Goal: Task Accomplishment & Management: Manage account settings

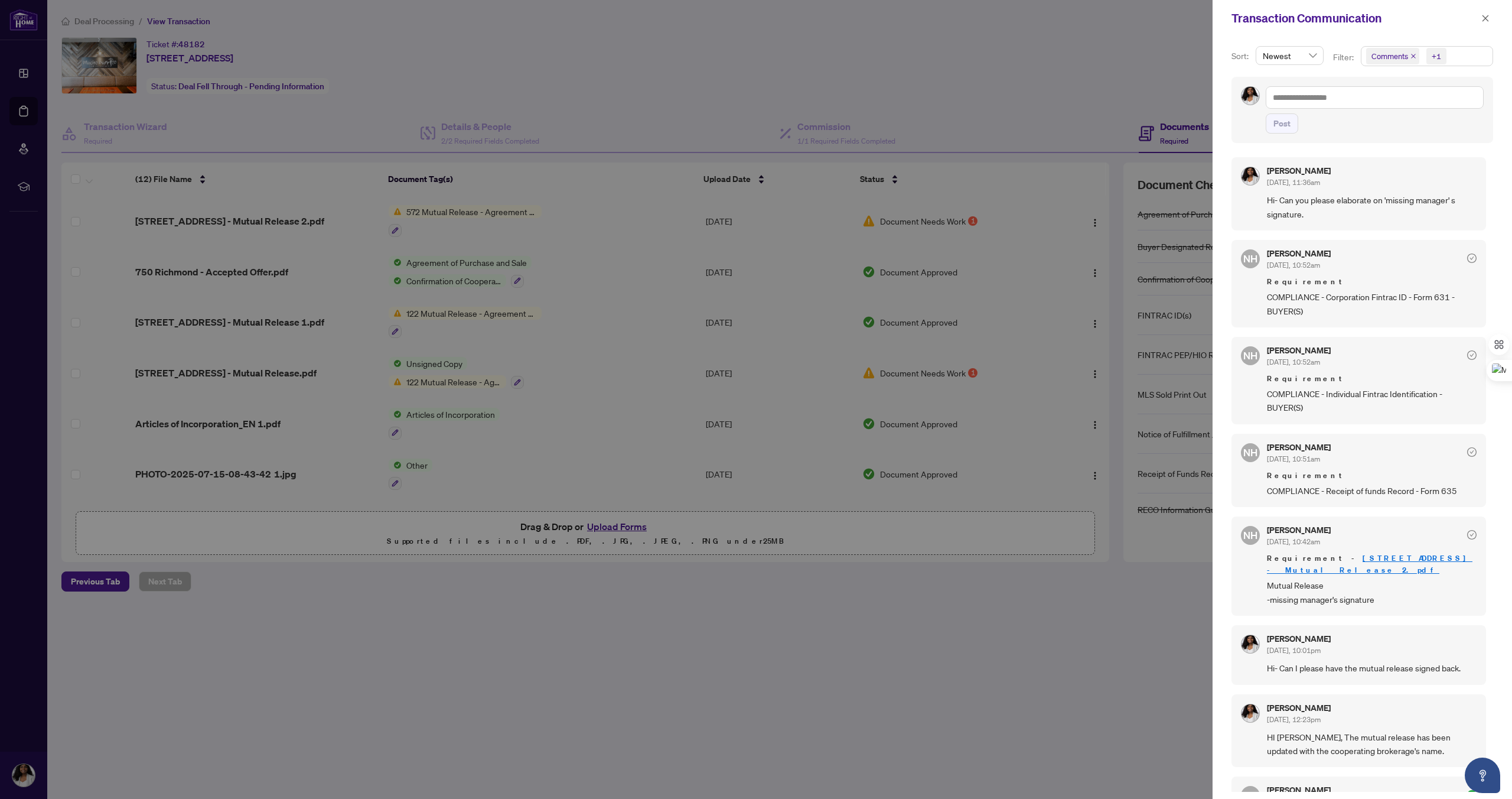
scroll to position [162, 0]
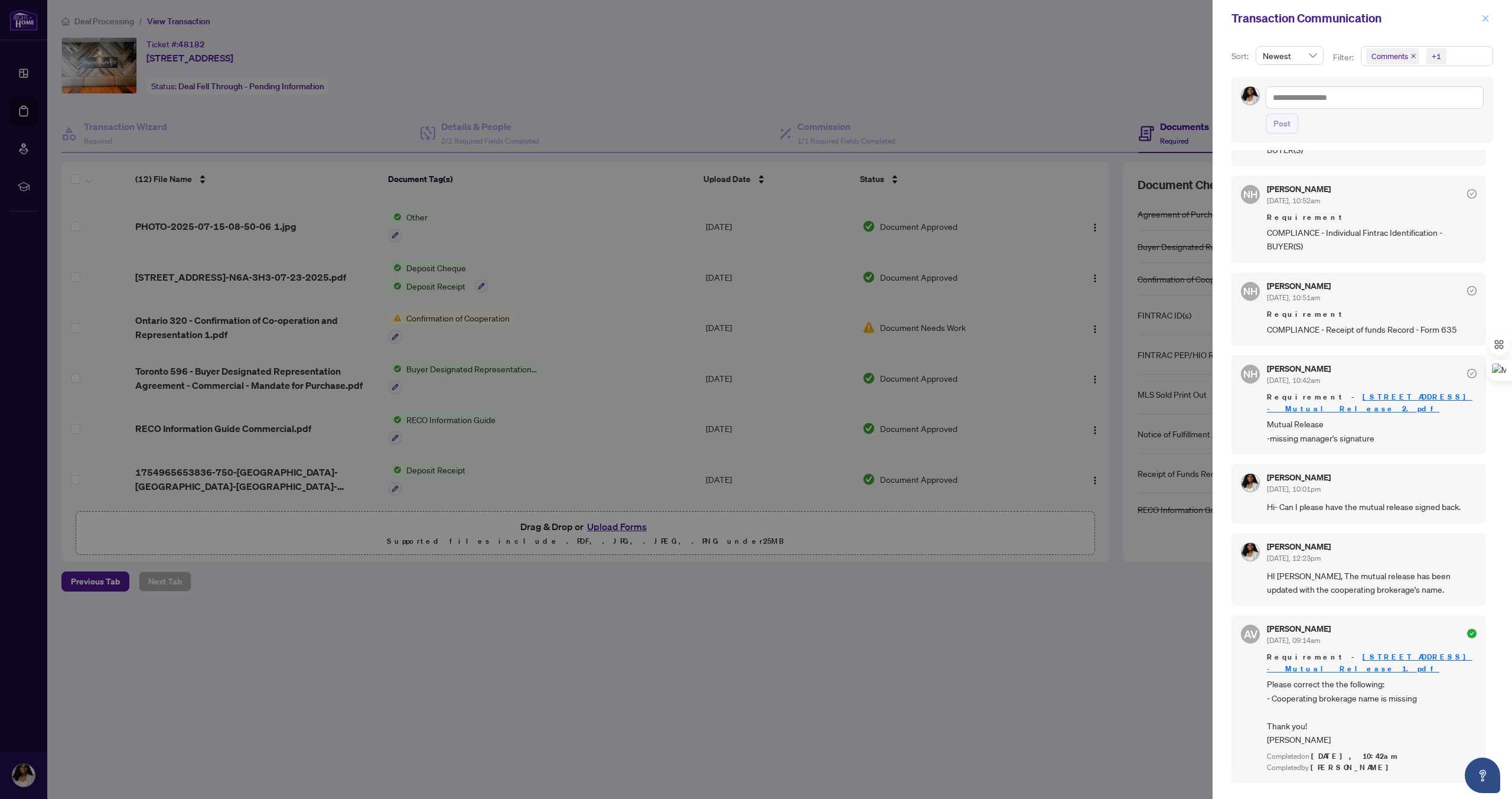
click at [1488, 26] on span "button" at bounding box center [1485, 18] width 9 height 19
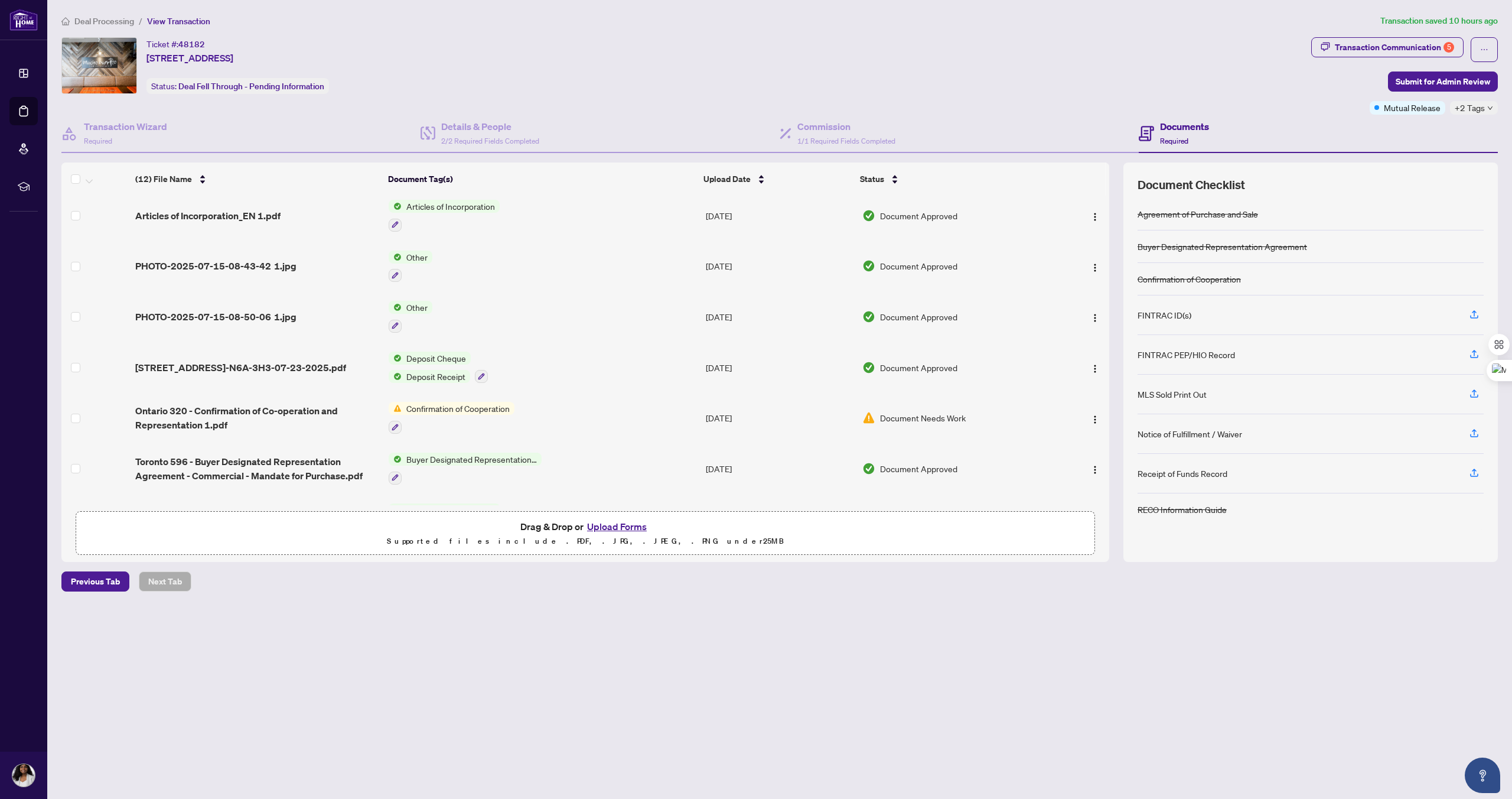
scroll to position [0, 0]
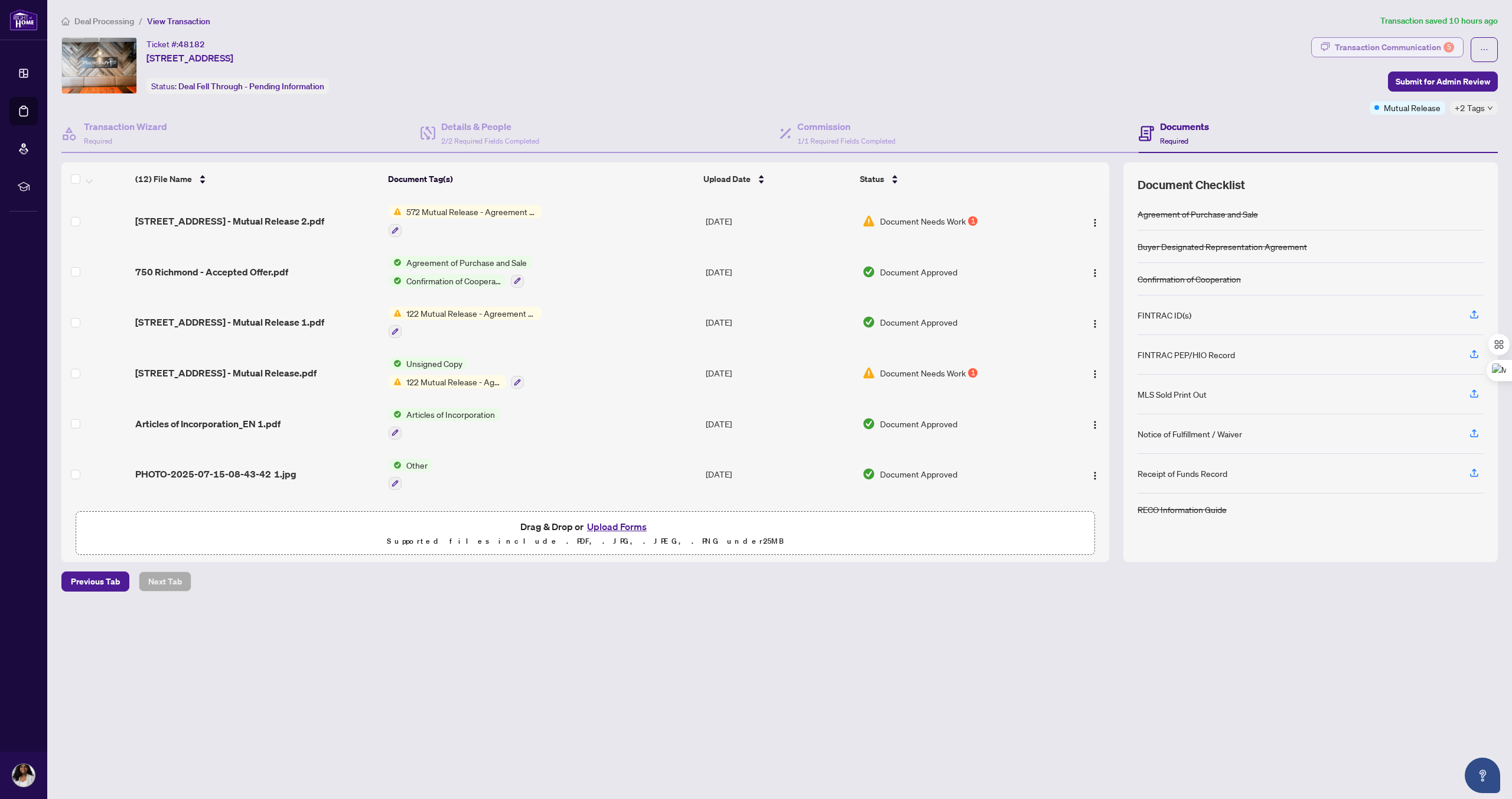
click at [1354, 52] on div "Transaction Communication 5" at bounding box center [1394, 48] width 119 height 19
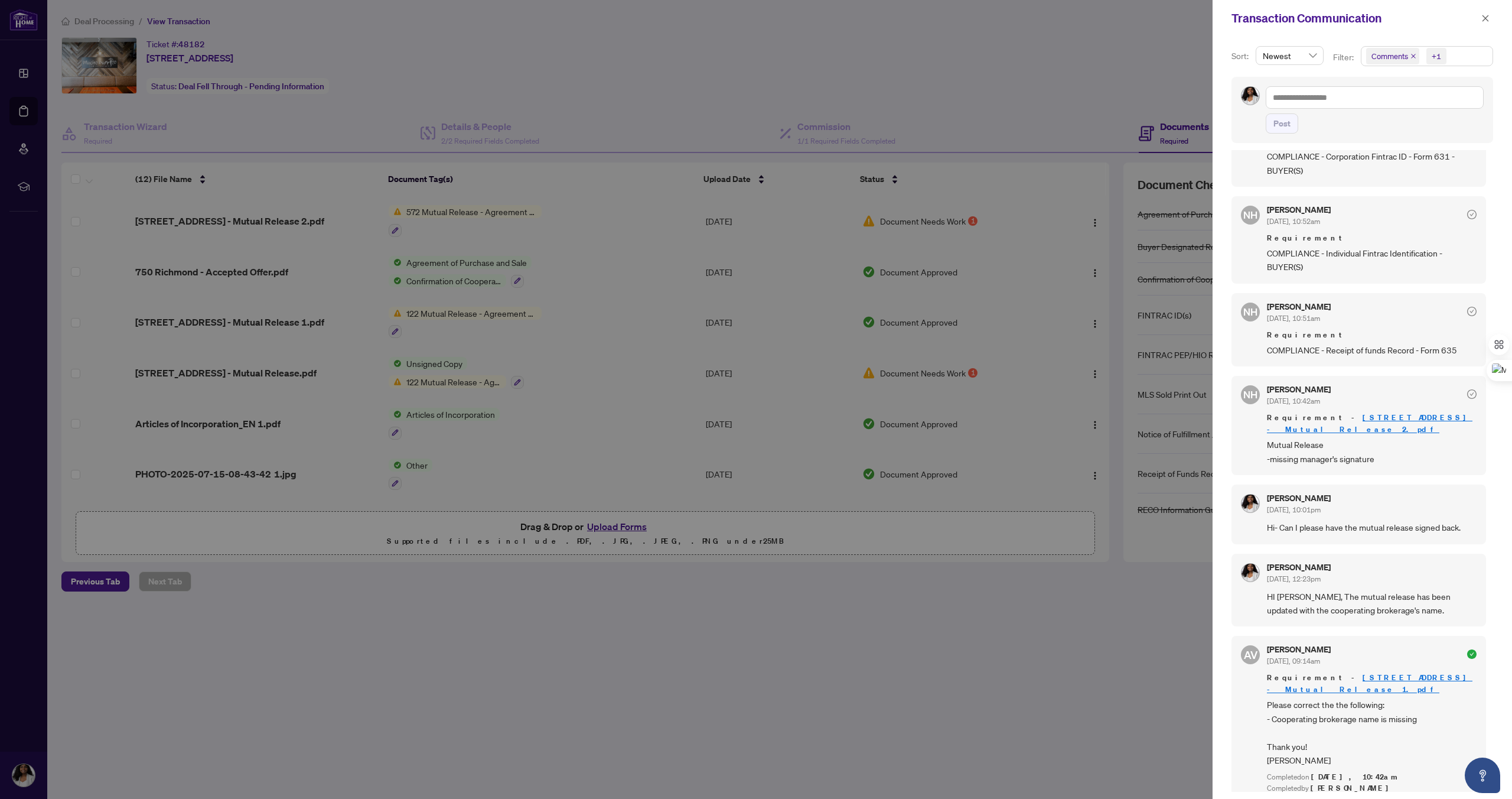
scroll to position [134, 0]
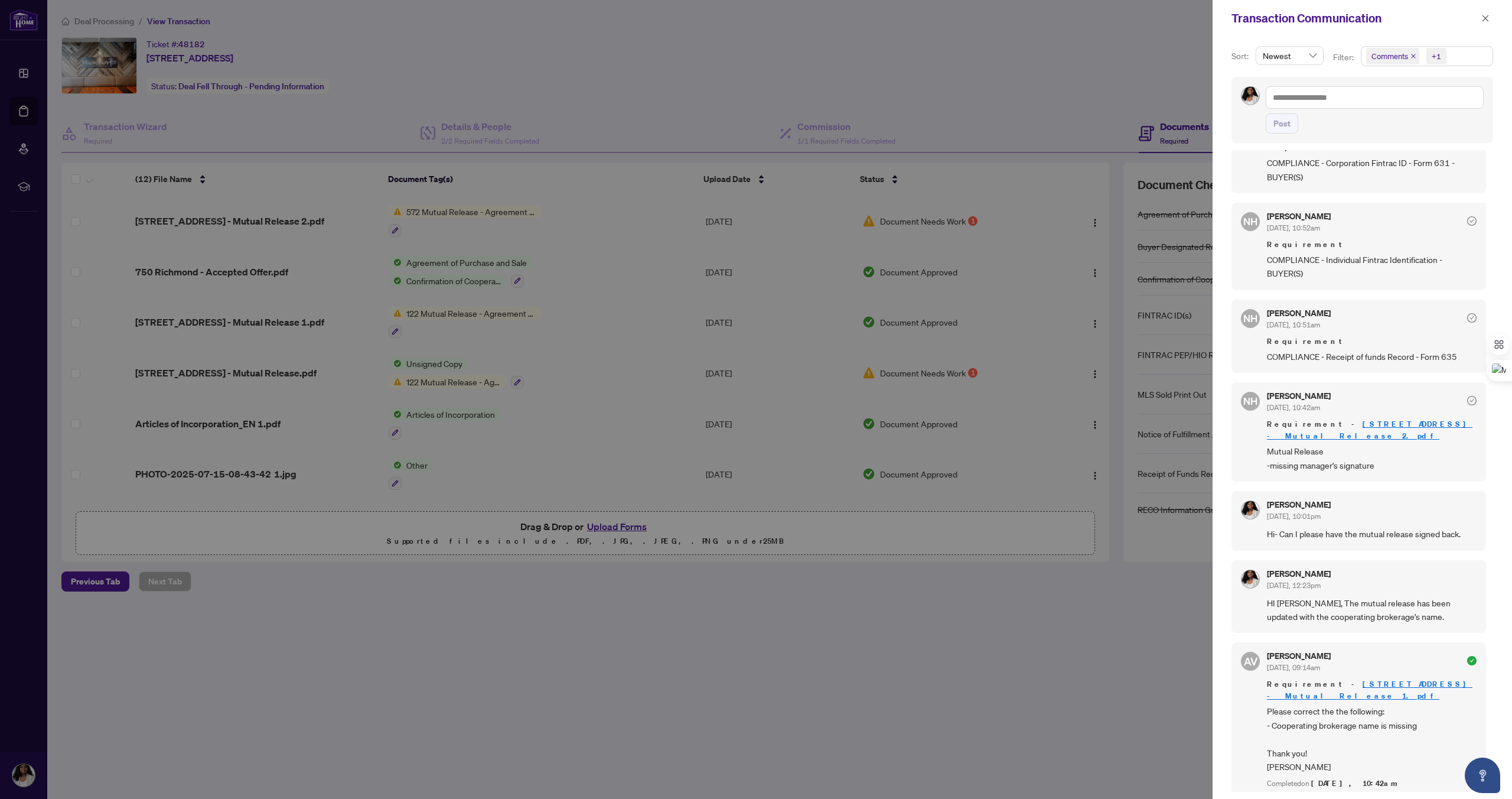
click at [1310, 250] on span "Requirement" at bounding box center [1371, 245] width 209 height 11
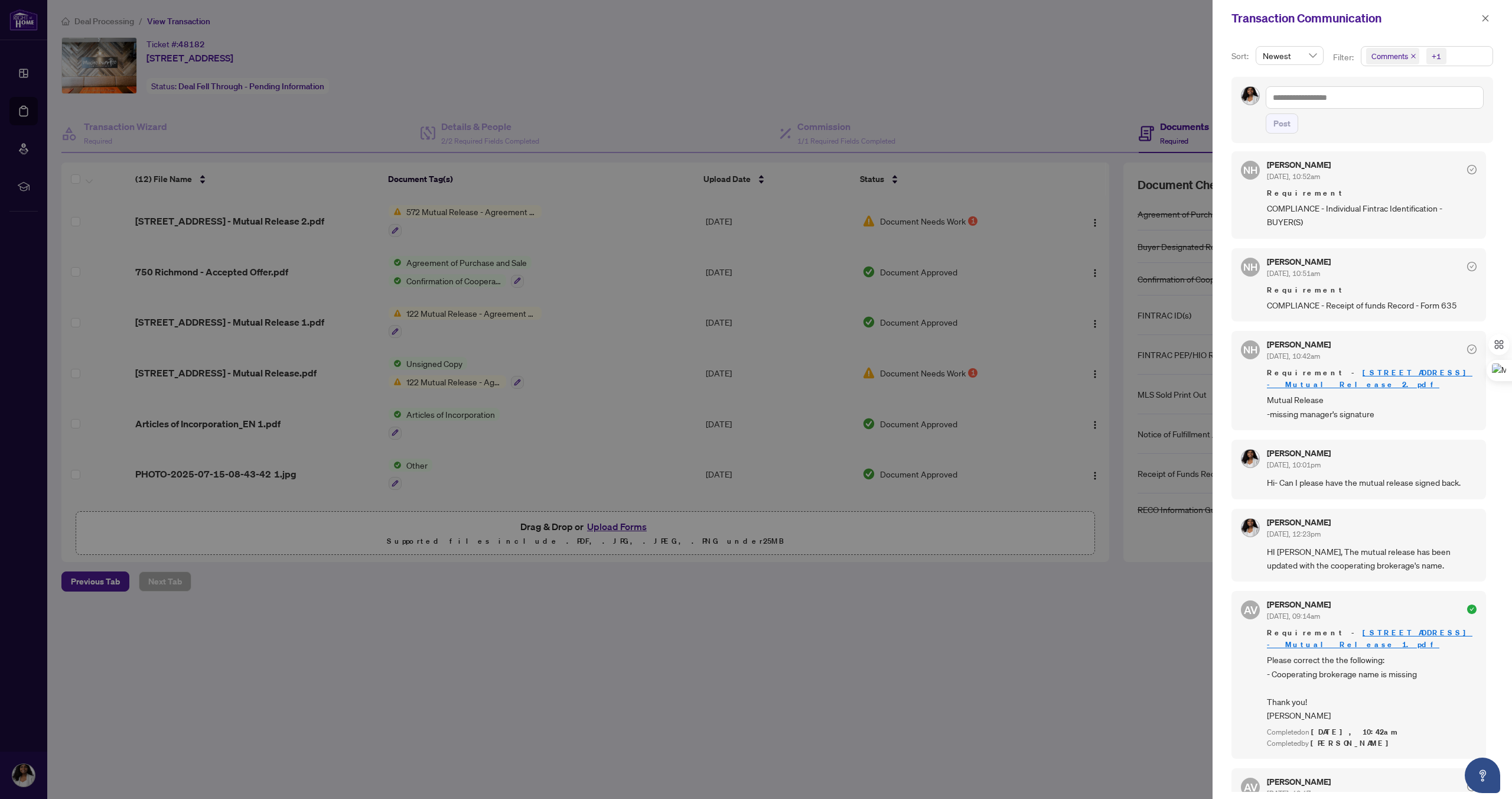
scroll to position [191, 0]
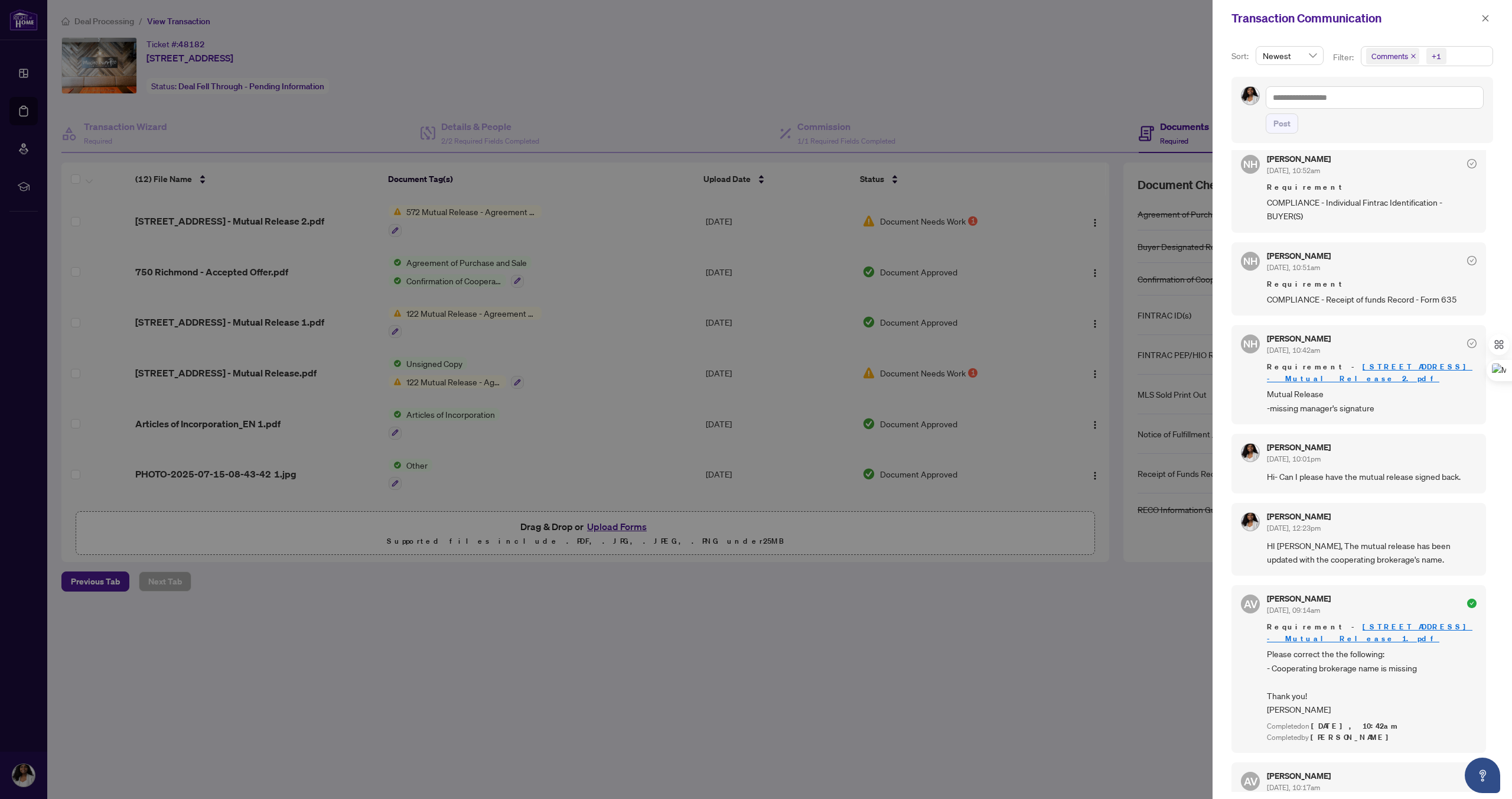
click at [1007, 681] on div at bounding box center [756, 400] width 1512 height 799
click at [1489, 16] on button "button" at bounding box center [1485, 18] width 15 height 14
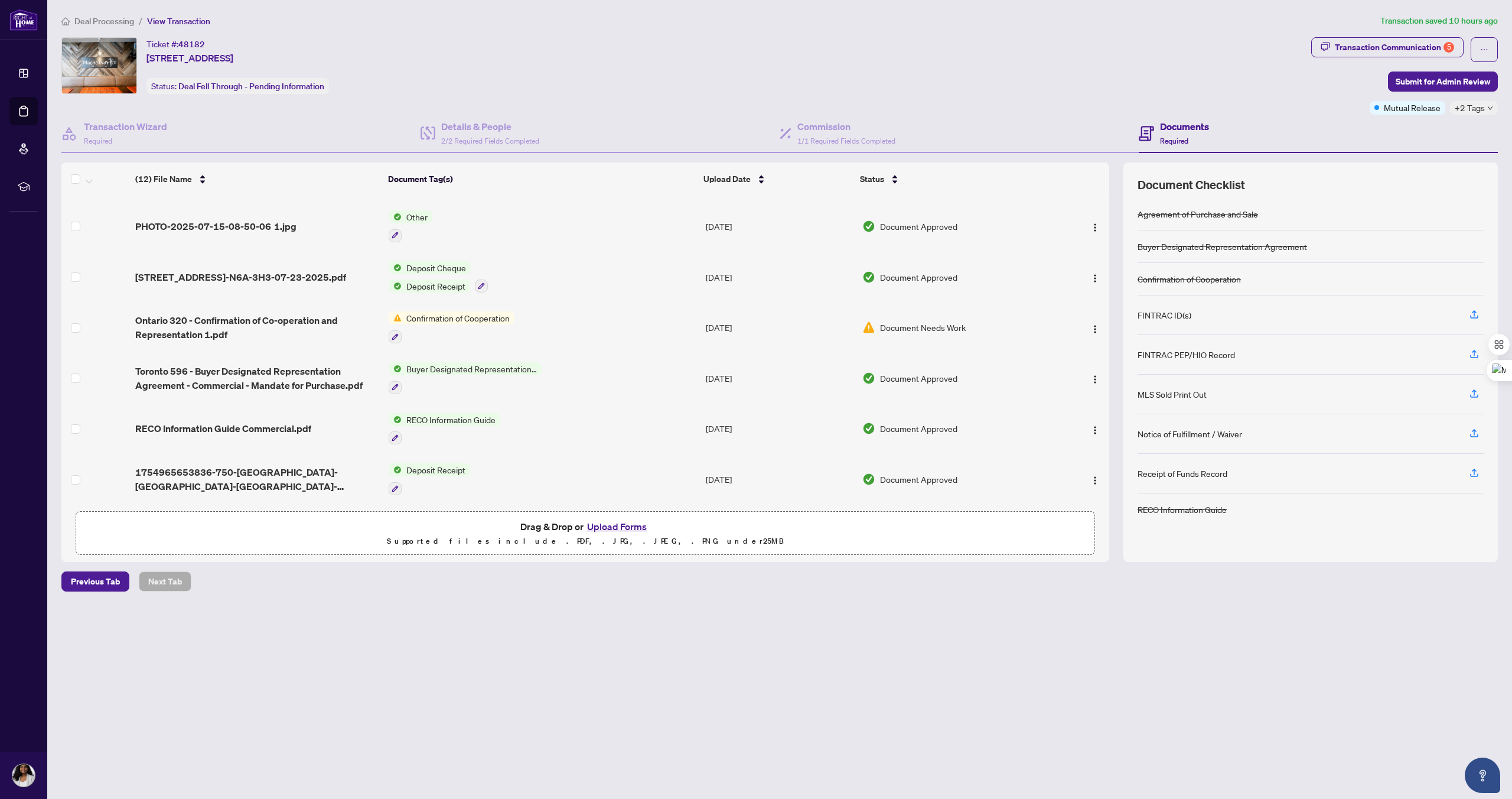
scroll to position [0, 0]
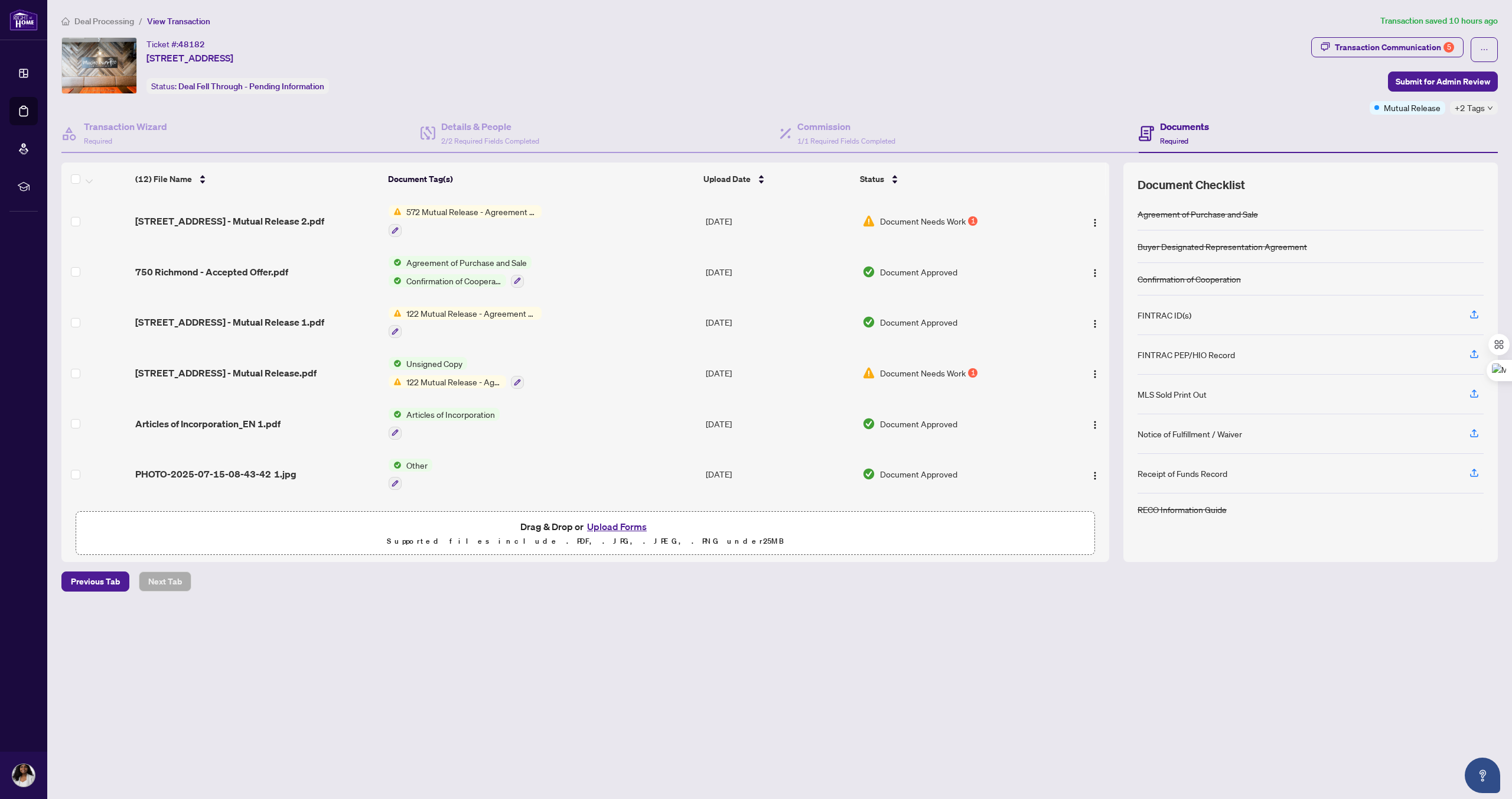
click at [945, 219] on span "Document Needs Work" at bounding box center [923, 221] width 86 height 13
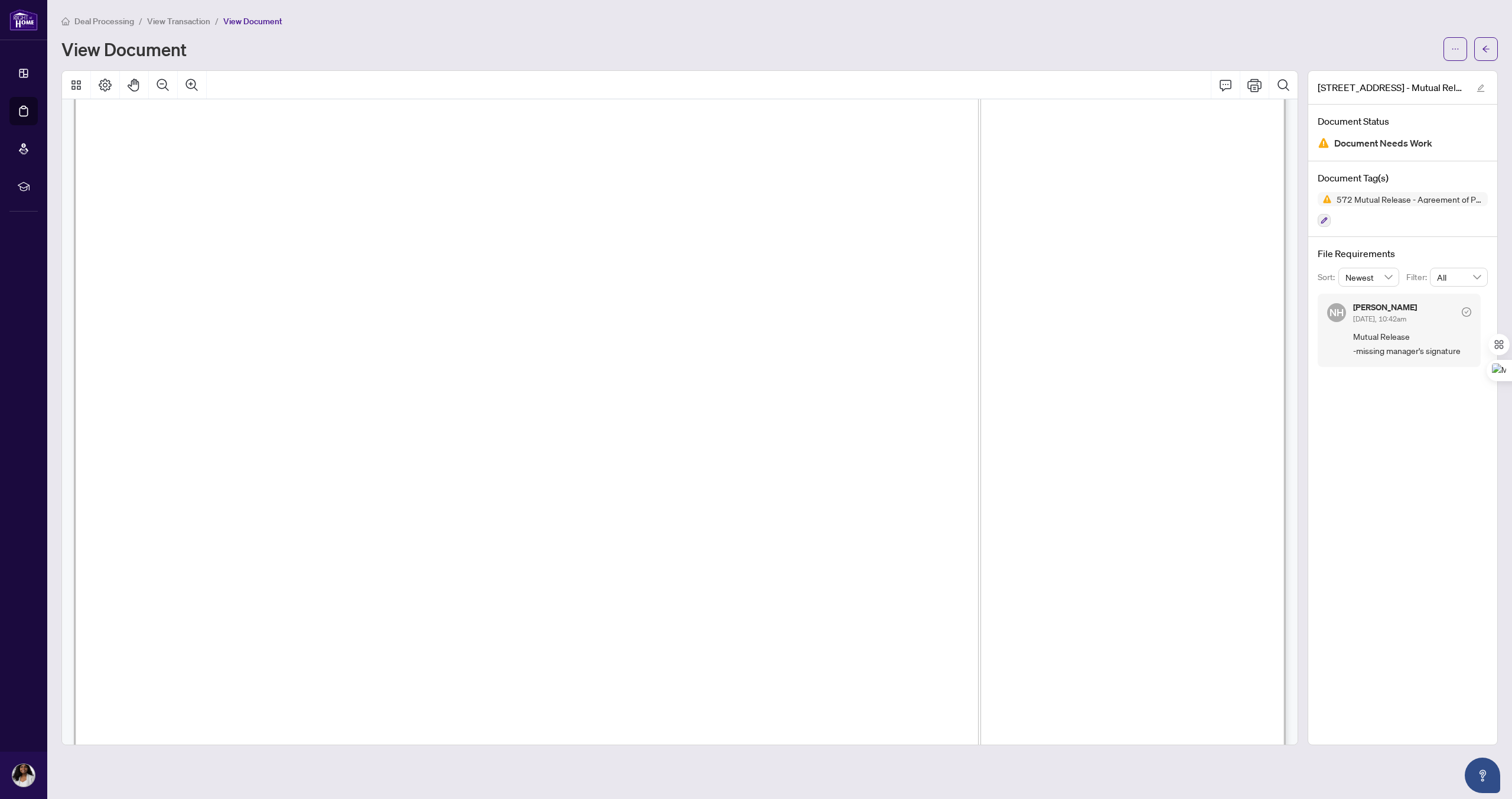
scroll to position [81, 0]
click at [1458, 50] on icon "ellipsis" at bounding box center [1455, 49] width 9 height 9
click at [1377, 73] on span "Download" at bounding box center [1413, 75] width 90 height 13
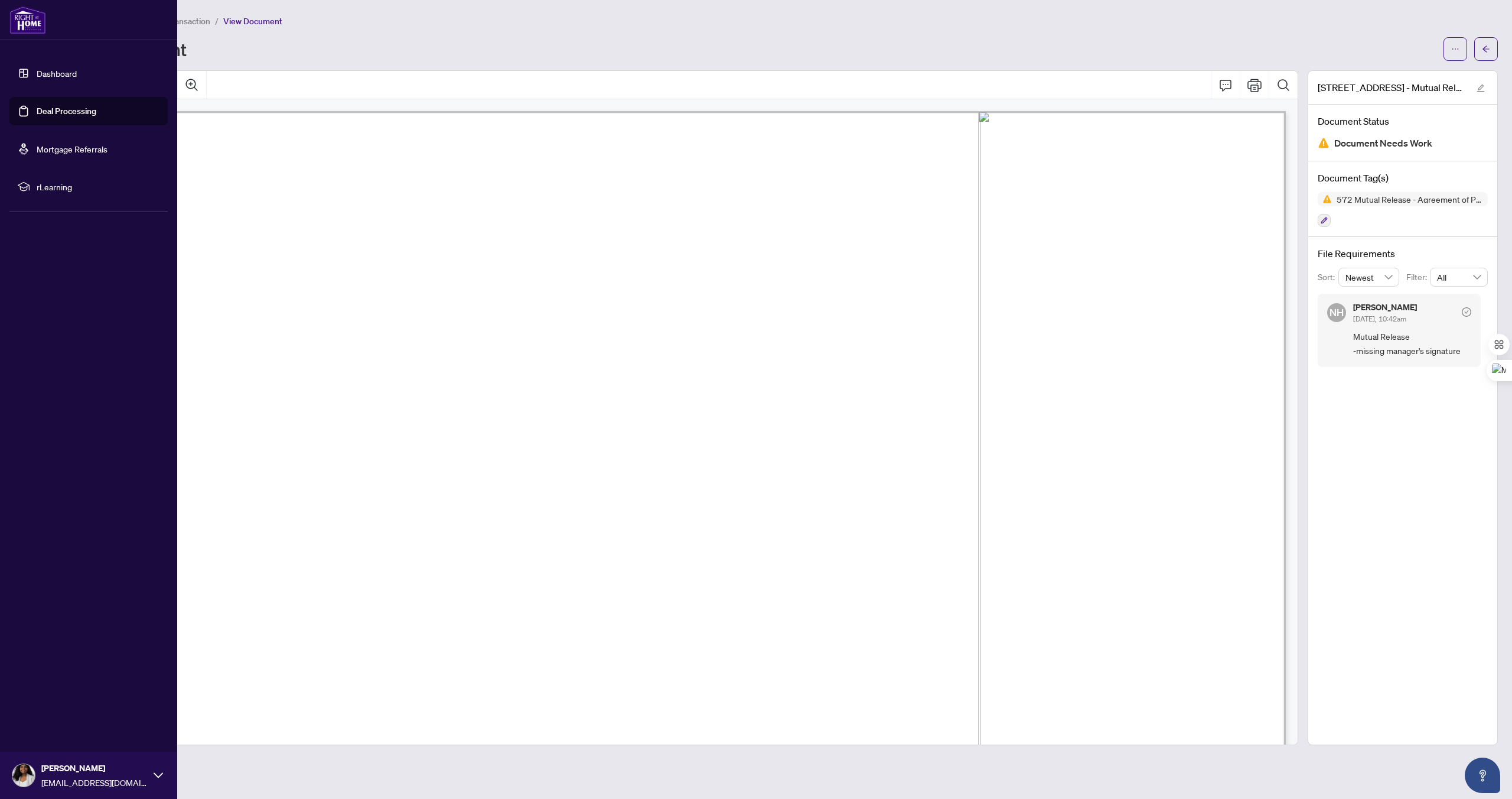
click at [52, 111] on link "Deal Processing" at bounding box center [66, 111] width 59 height 11
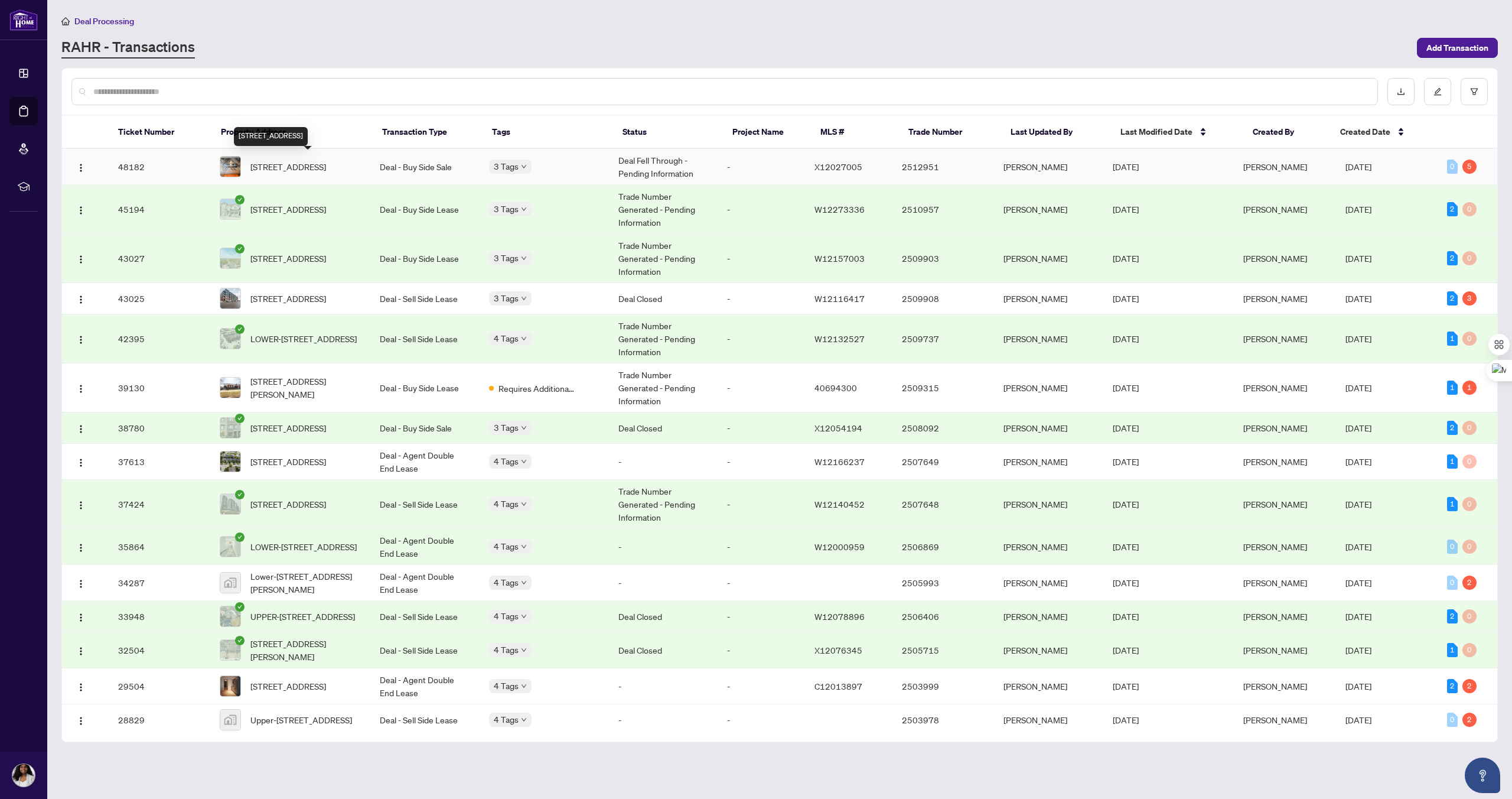
click at [309, 172] on span "[STREET_ADDRESS]" at bounding box center [287, 167] width 75 height 13
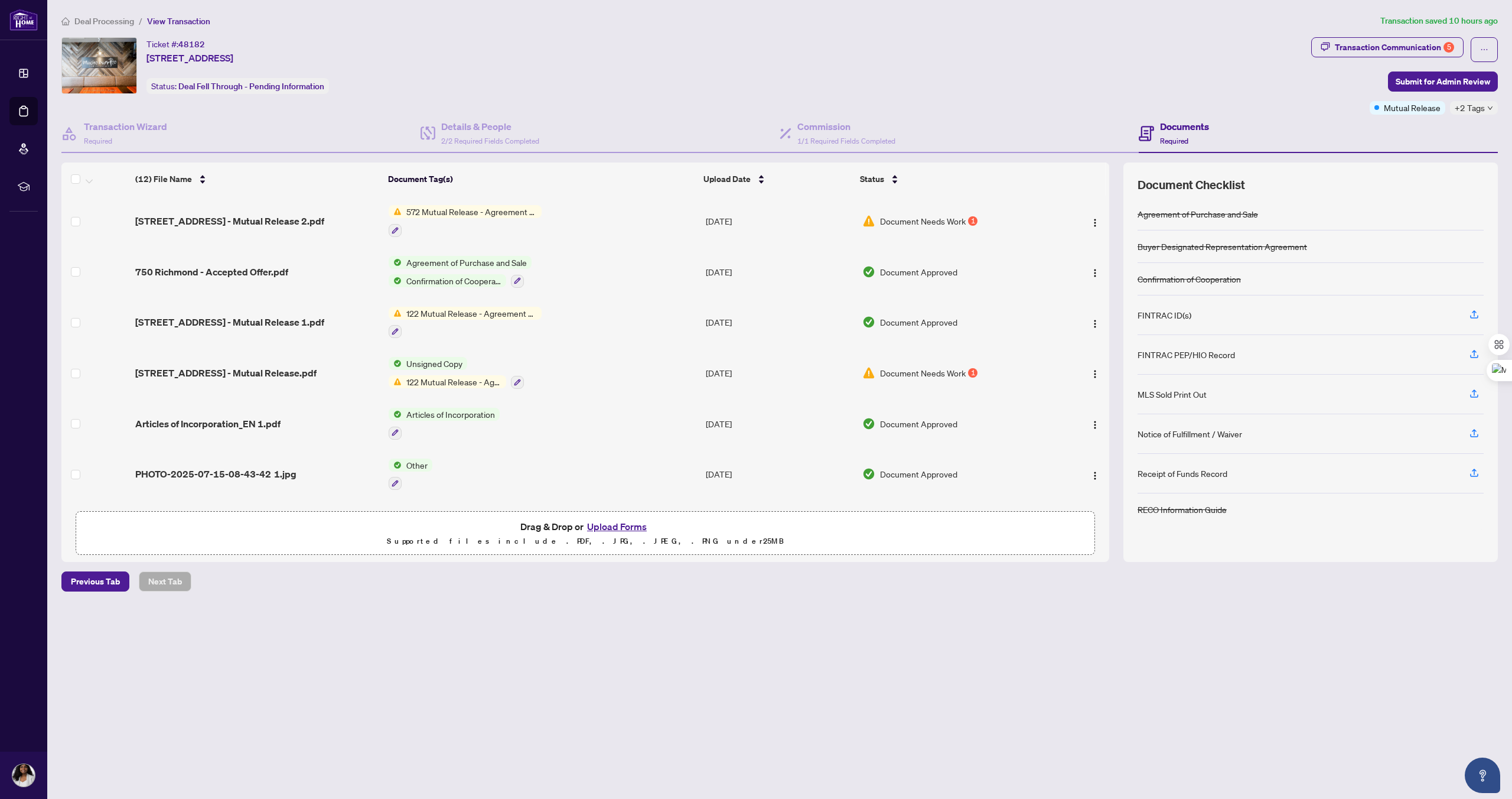
click at [456, 209] on span "572 Mutual Release - Agreement of Purchase and Sale - Commercial" at bounding box center [471, 212] width 140 height 13
click at [629, 42] on div "Ticket #: 48182 [STREET_ADDRESS] Status: Deal Fell Through - Pending Information" at bounding box center [683, 65] width 1245 height 56
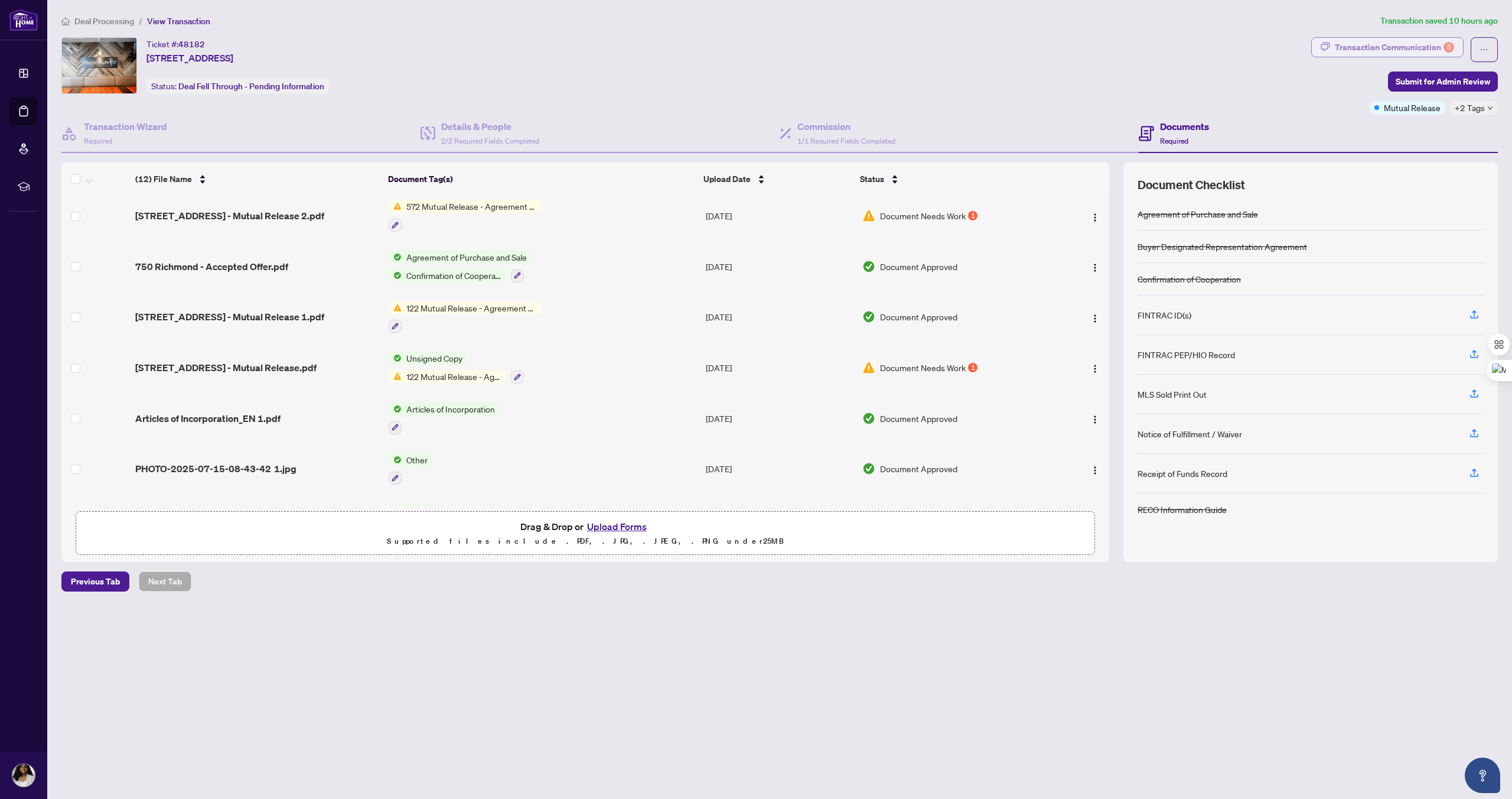
click at [1379, 43] on div "Transaction Communication 5" at bounding box center [1394, 48] width 119 height 19
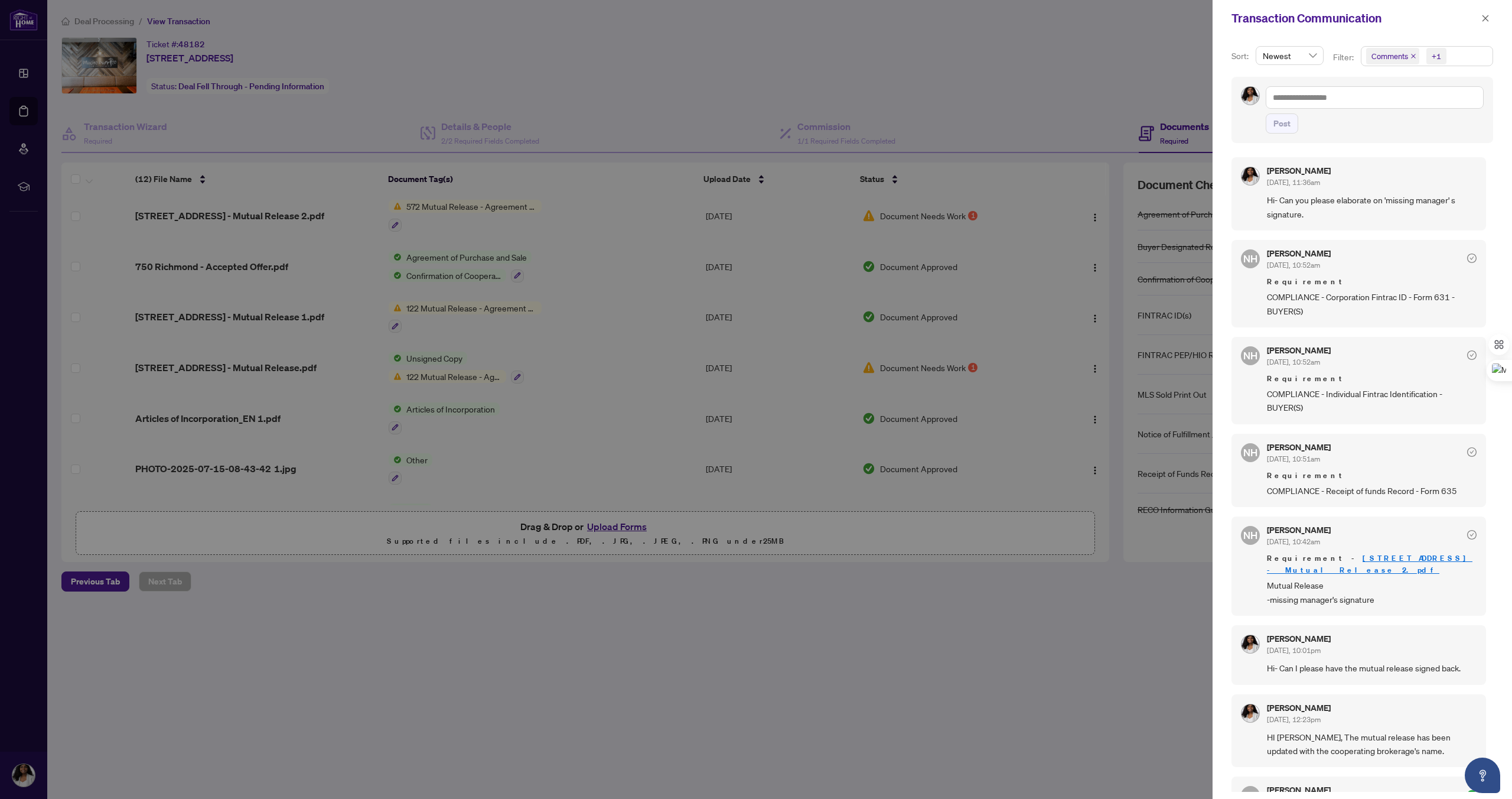
click at [1148, 61] on div at bounding box center [756, 400] width 1512 height 799
click at [433, 608] on div at bounding box center [756, 400] width 1512 height 799
click at [223, 219] on div at bounding box center [756, 400] width 1512 height 799
click at [1484, 21] on icon "close" at bounding box center [1485, 18] width 9 height 9
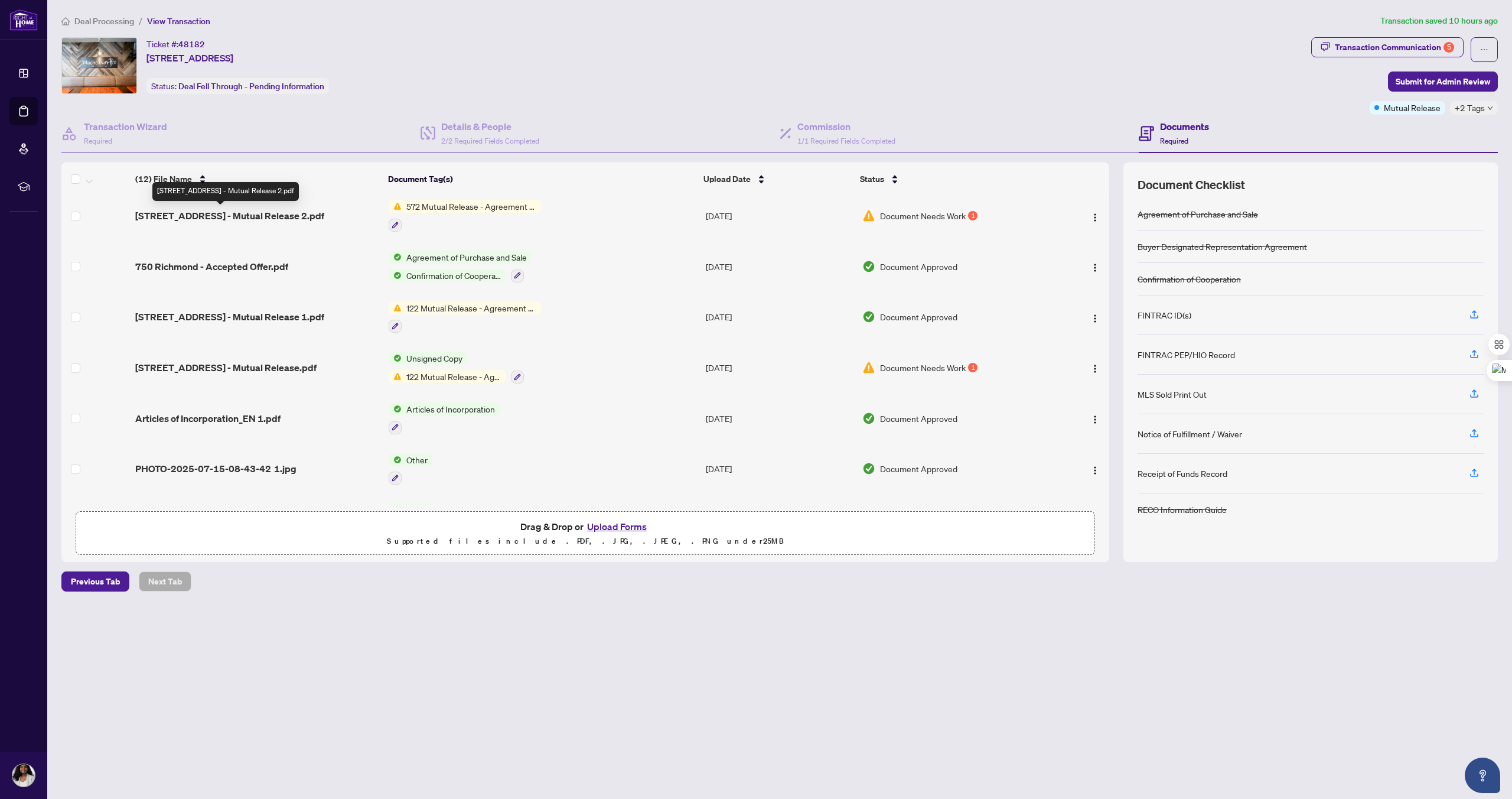
click at [221, 218] on span "[STREET_ADDRESS] - Mutual Release 2.pdf" at bounding box center [230, 215] width 189 height 14
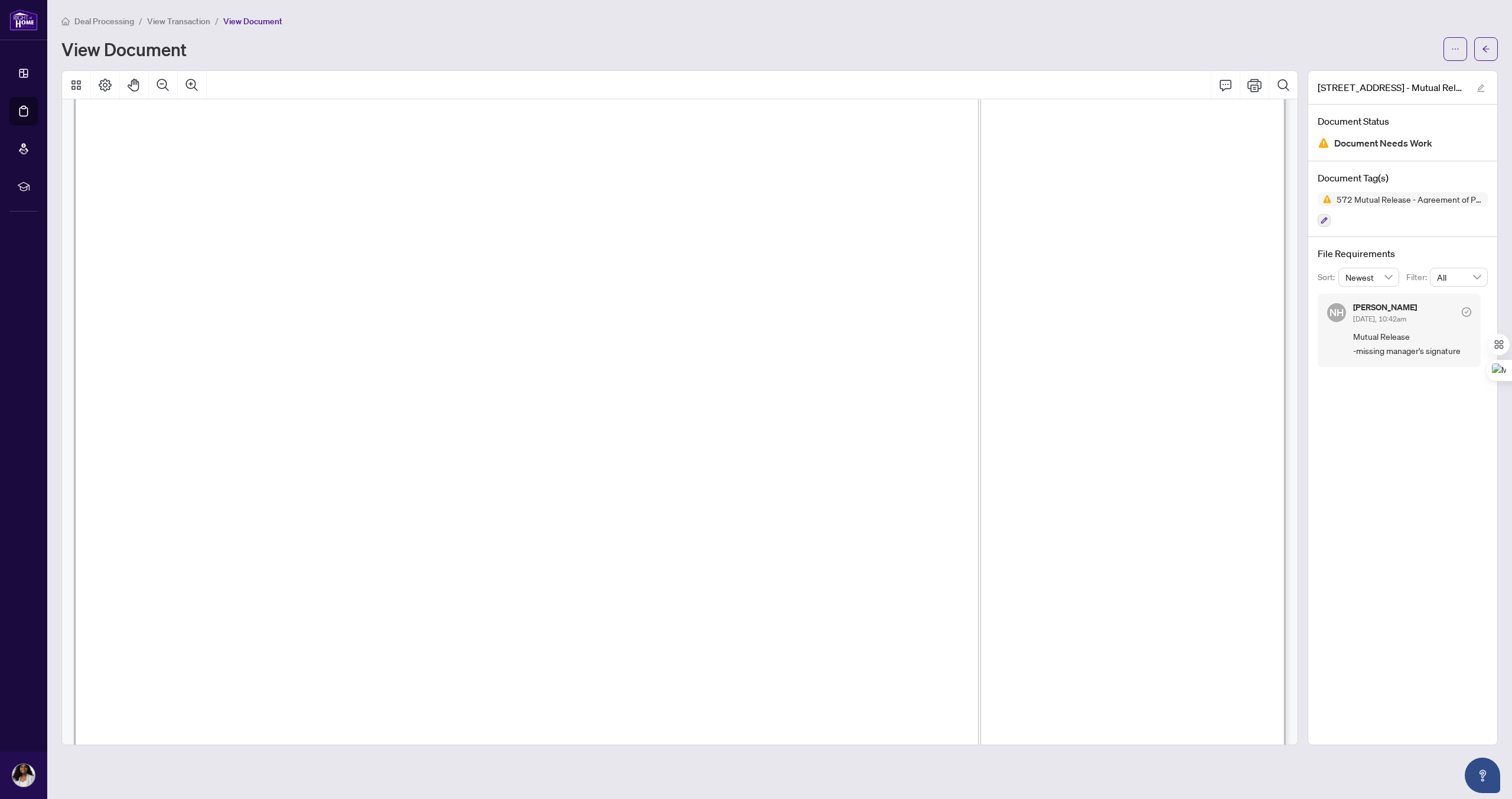
scroll to position [184, 0]
drag, startPoint x: 302, startPoint y: 143, endPoint x: 471, endPoint y: 149, distance: 169.1
drag, startPoint x: 623, startPoint y: 143, endPoint x: 325, endPoint y: 118, distance: 299.0
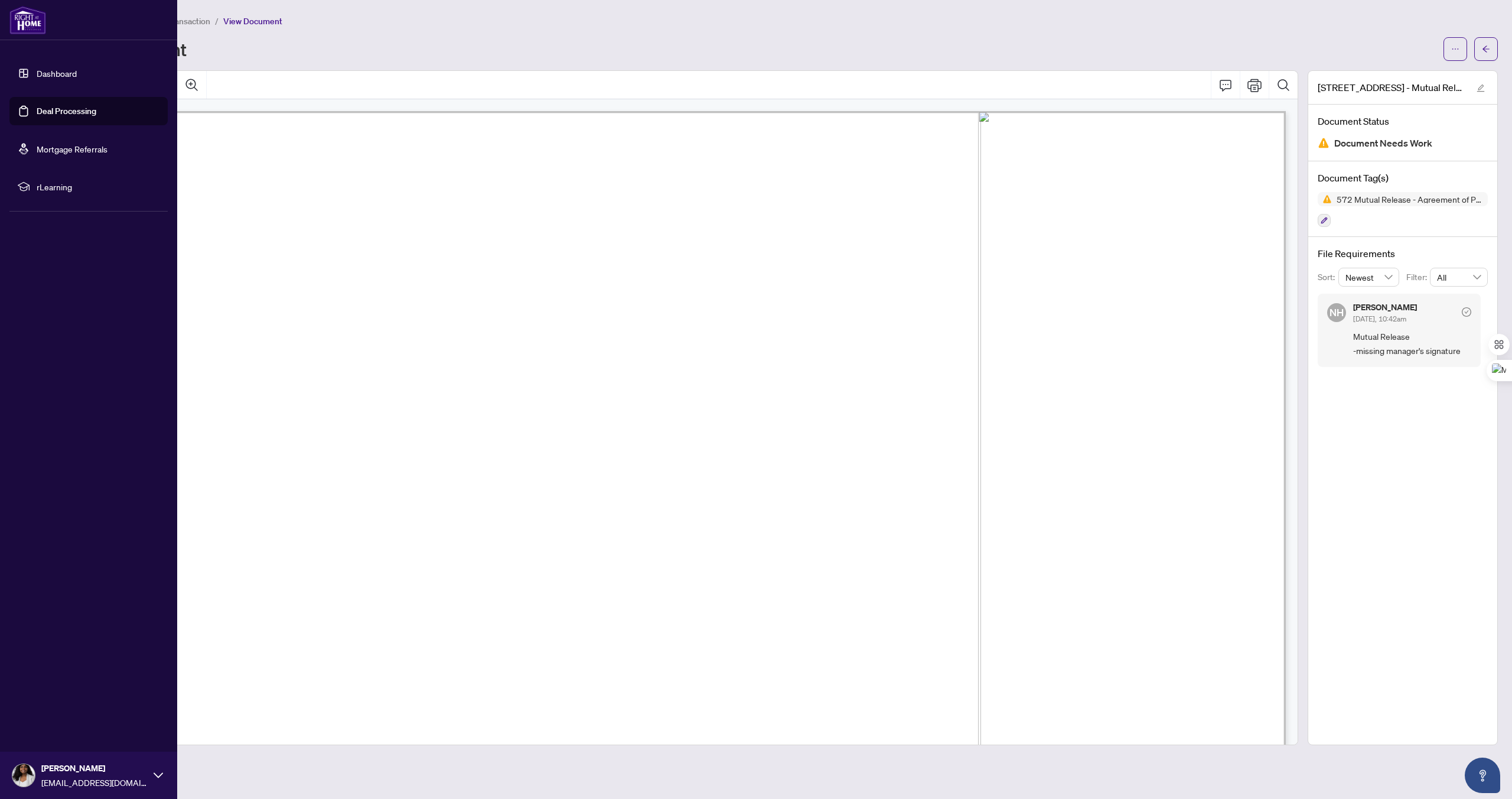
click at [45, 111] on link "Deal Processing" at bounding box center [66, 111] width 59 height 11
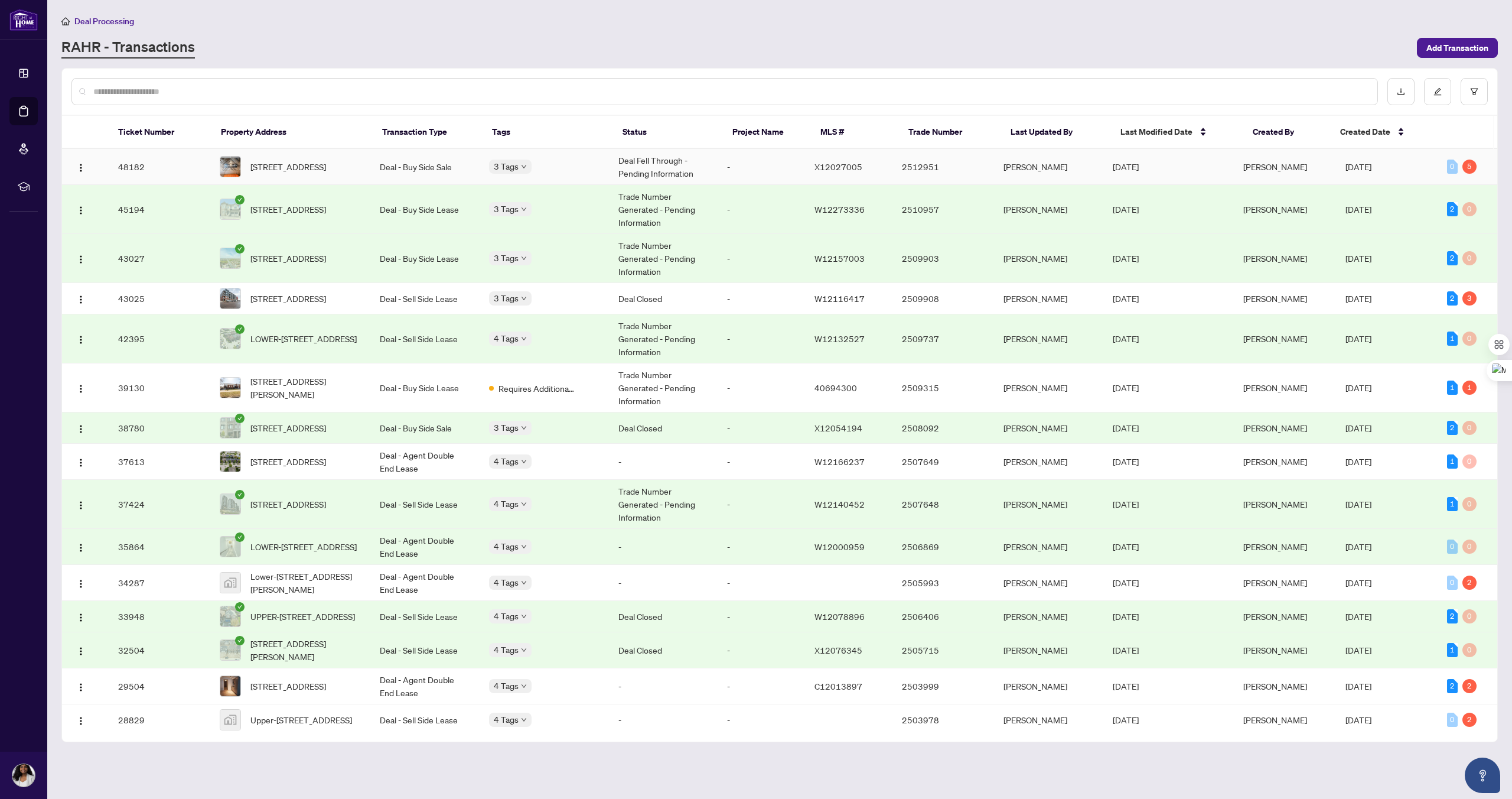
click at [140, 166] on td "48182" at bounding box center [160, 167] width 101 height 36
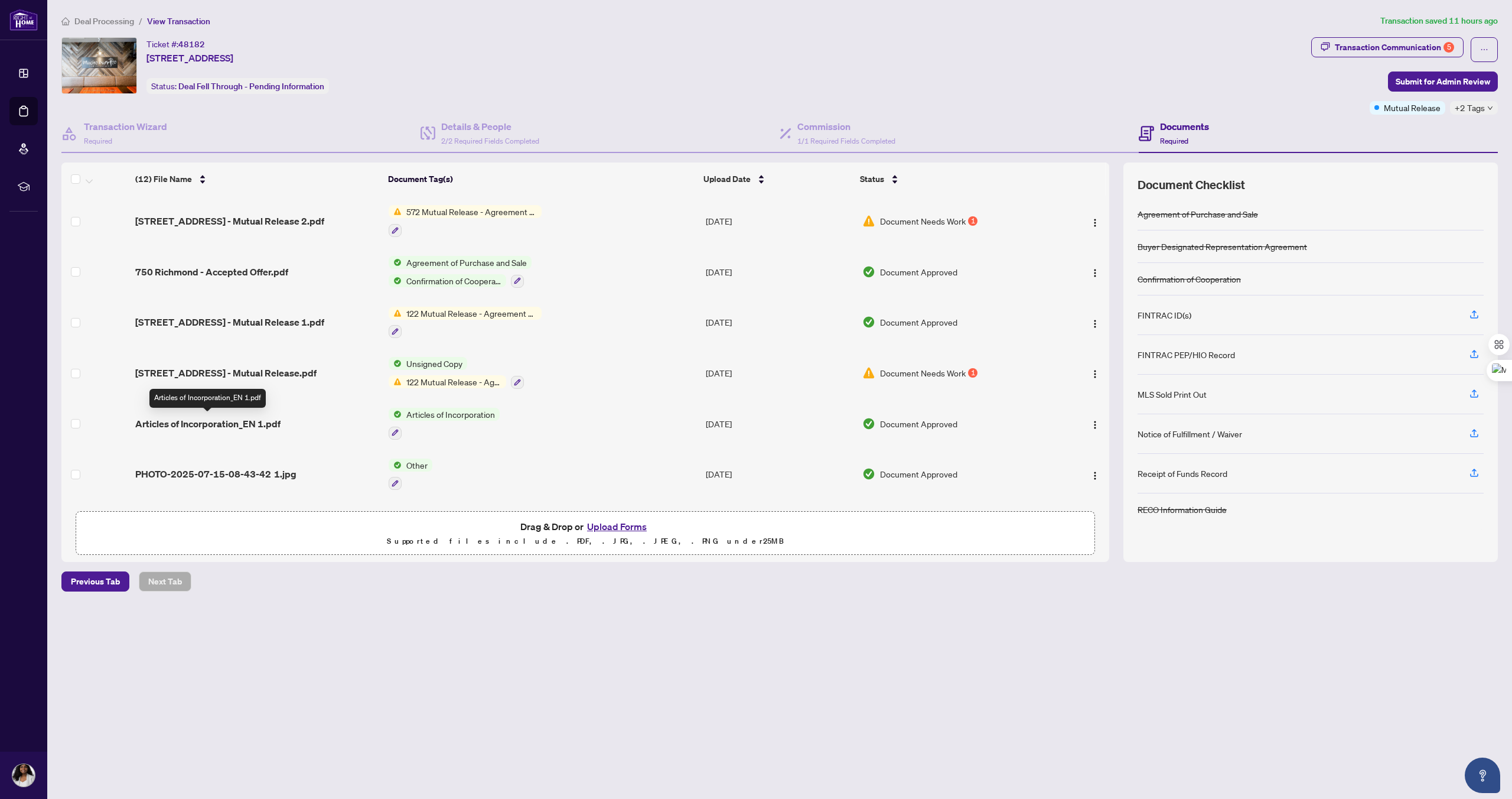
click at [213, 423] on span "Articles of Incorporation_EN 1.pdf" at bounding box center [208, 423] width 145 height 14
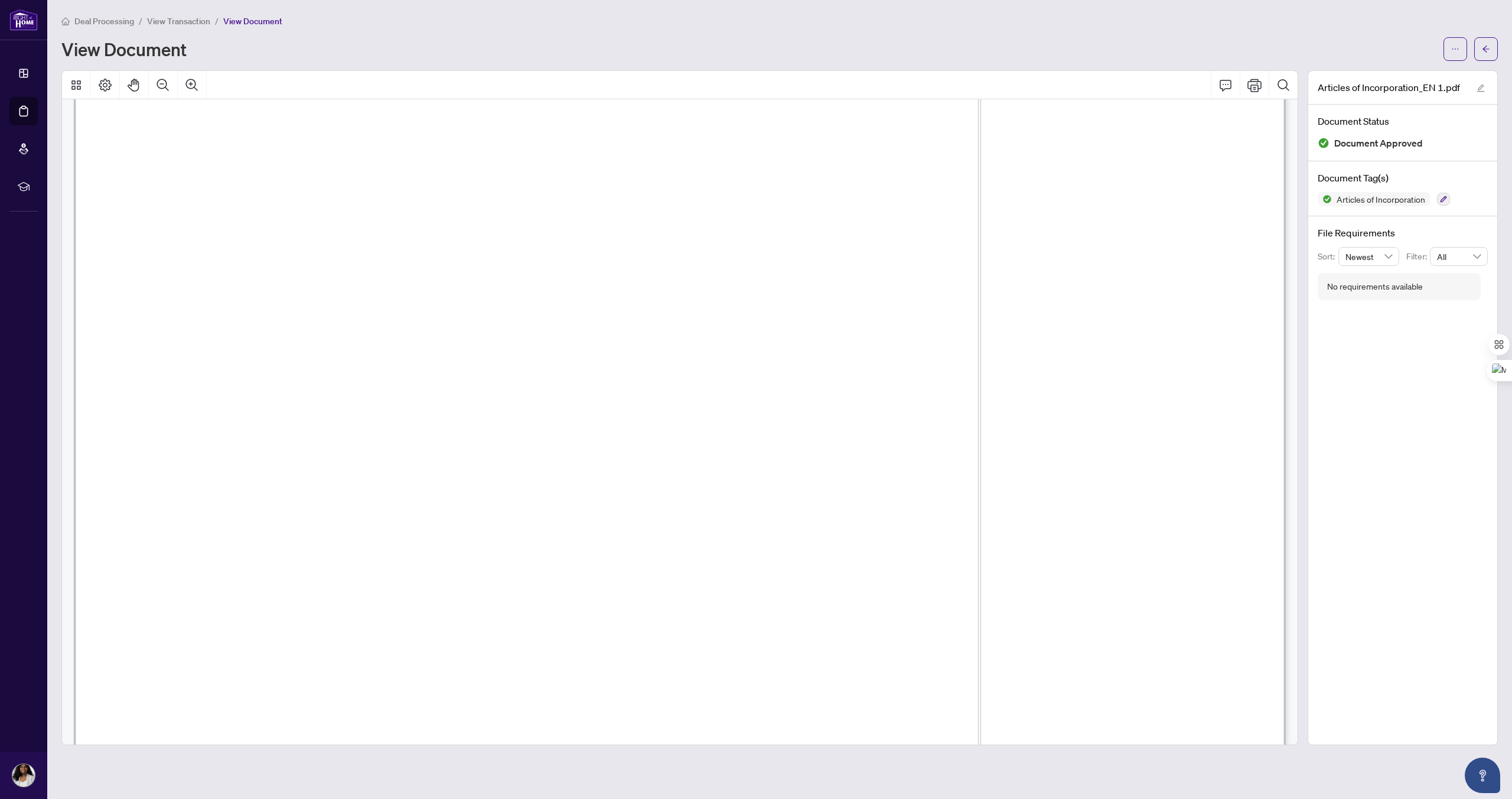
scroll to position [200, 0]
drag, startPoint x: 466, startPoint y: 464, endPoint x: 145, endPoint y: 464, distance: 321.0
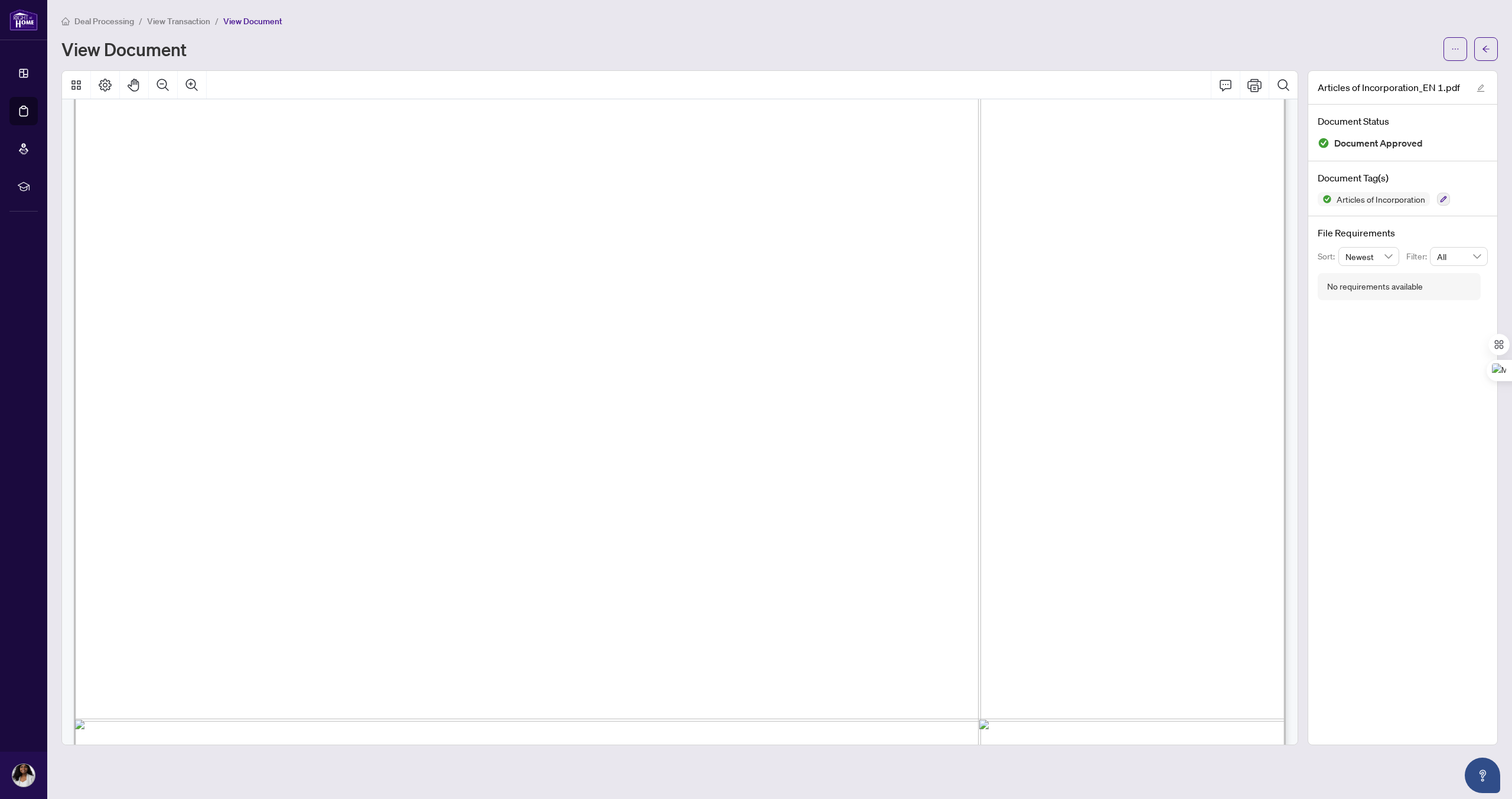
drag, startPoint x: 752, startPoint y: 490, endPoint x: 145, endPoint y: 486, distance: 607.0
click at [146, 486] on span "[STREET_ADDRESS]" at bounding box center [233, 485] width 174 height 18
click at [319, 484] on span "[STREET_ADDRESS]" at bounding box center [233, 485] width 174 height 18
drag, startPoint x: 970, startPoint y: 277, endPoint x: 679, endPoint y: 273, distance: 291.0
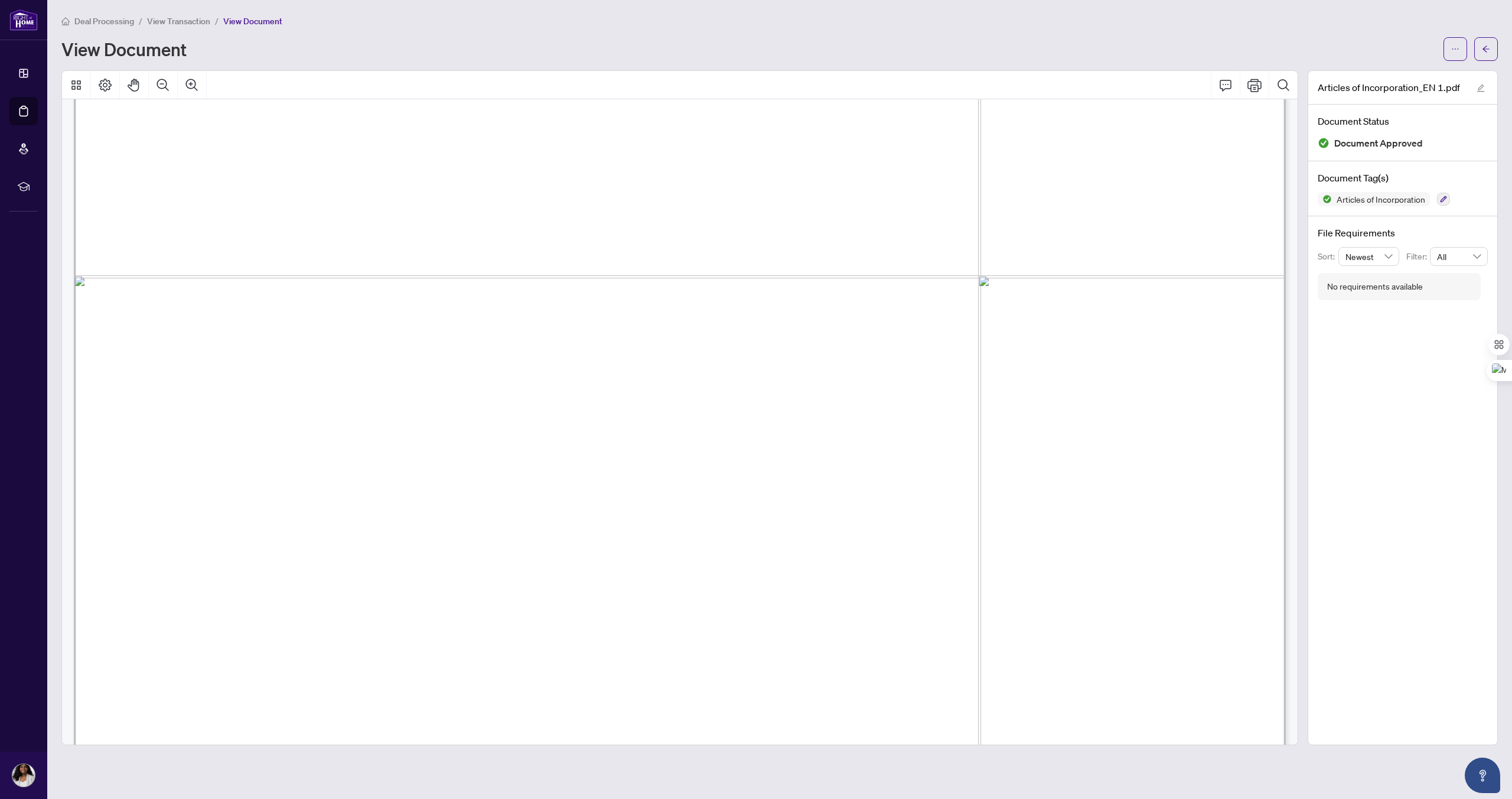
click at [942, 428] on span "[PERSON_NAME] [PERSON_NAME]" at bounding box center [839, 424] width 316 height 18
click at [933, 423] on span "[PERSON_NAME] [PERSON_NAME]" at bounding box center [839, 424] width 316 height 18
drag, startPoint x: 933, startPoint y: 423, endPoint x: 676, endPoint y: 426, distance: 257.0
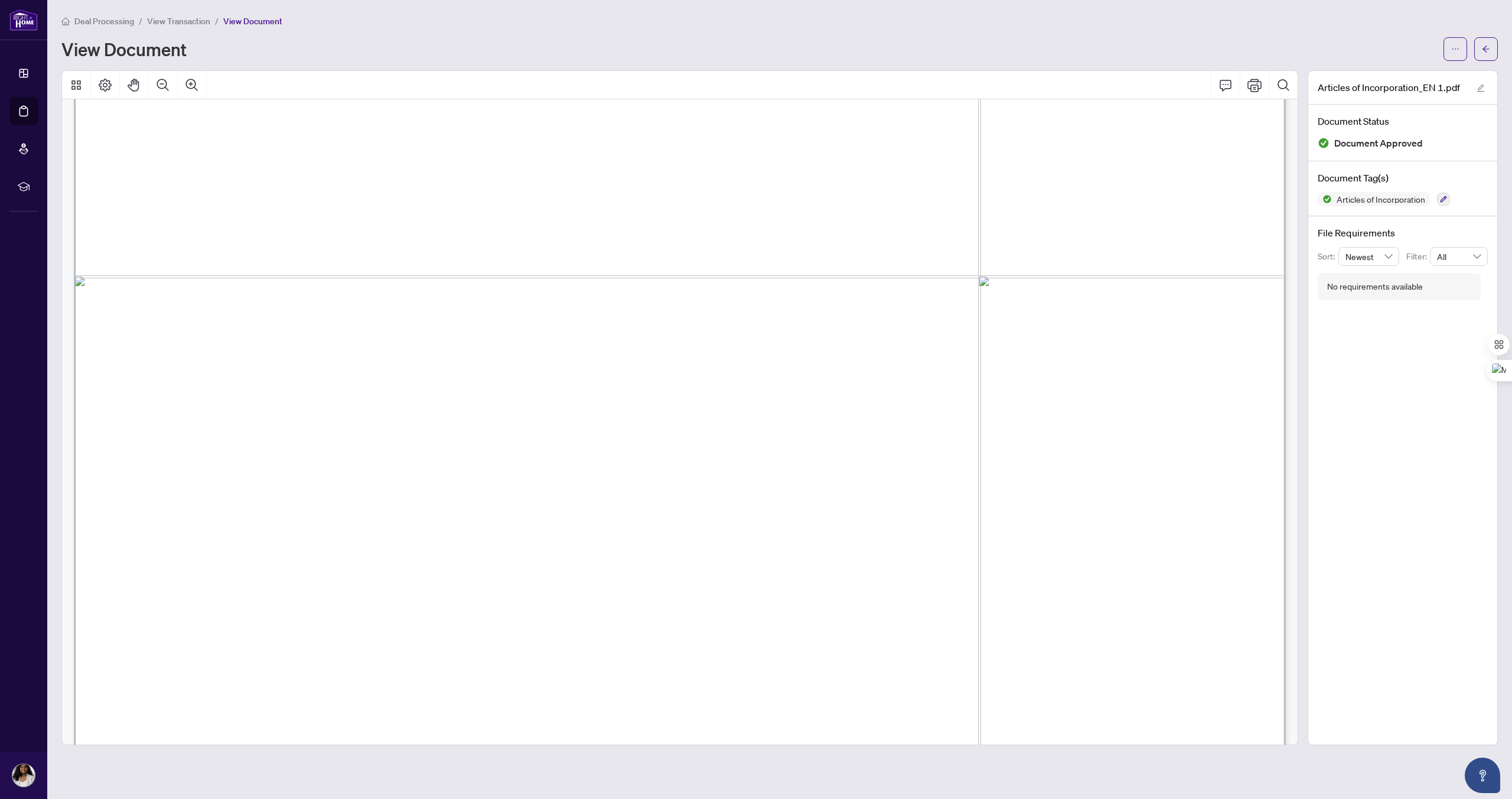
click at [214, 419] on span "Full Name" at bounding box center [181, 425] width 67 height 18
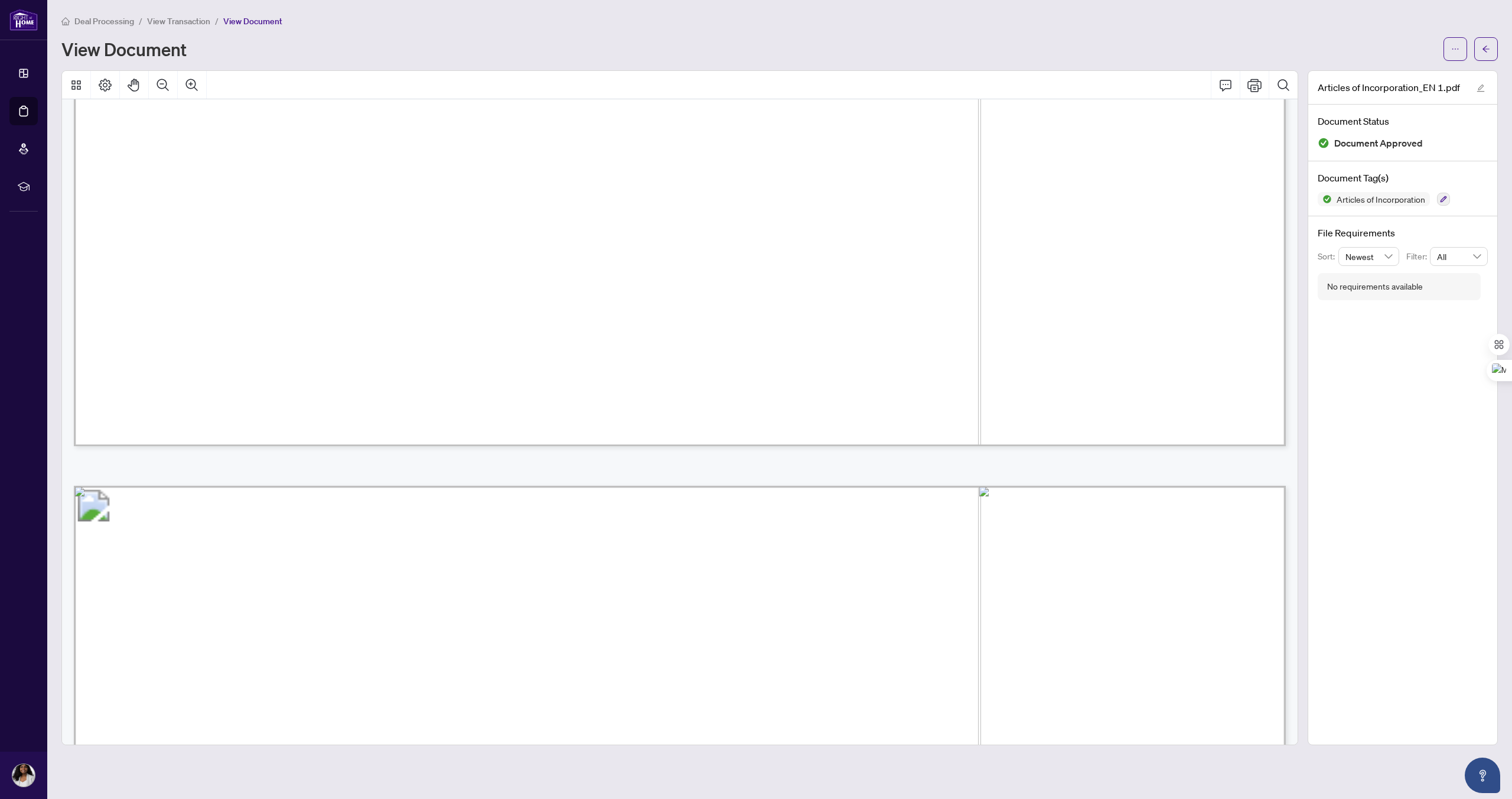
scroll to position [2647, 0]
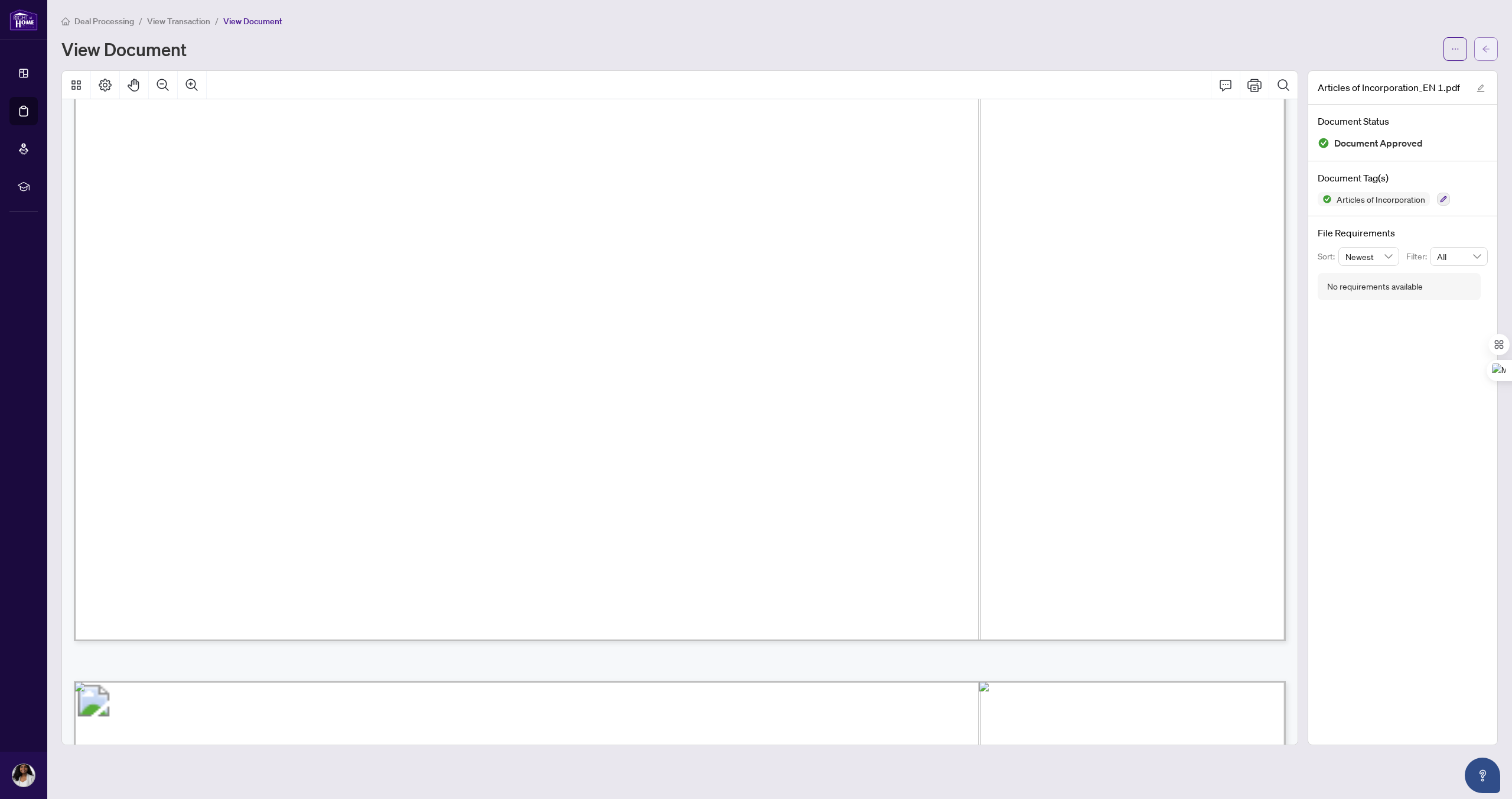
click at [1484, 49] on icon "arrow-left" at bounding box center [1485, 49] width 7 height 7
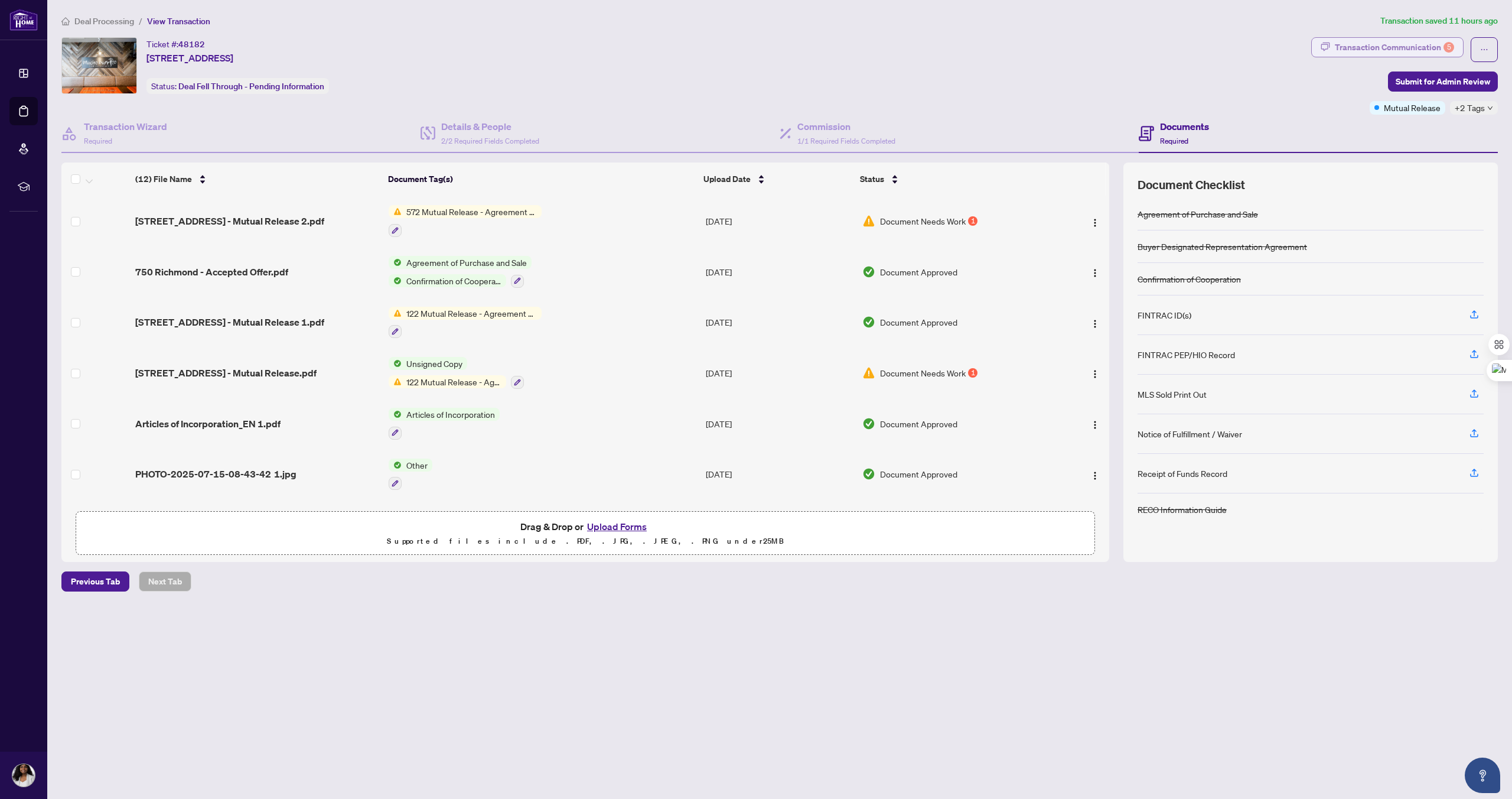
click at [1384, 44] on div "Transaction Communication 5" at bounding box center [1394, 48] width 119 height 19
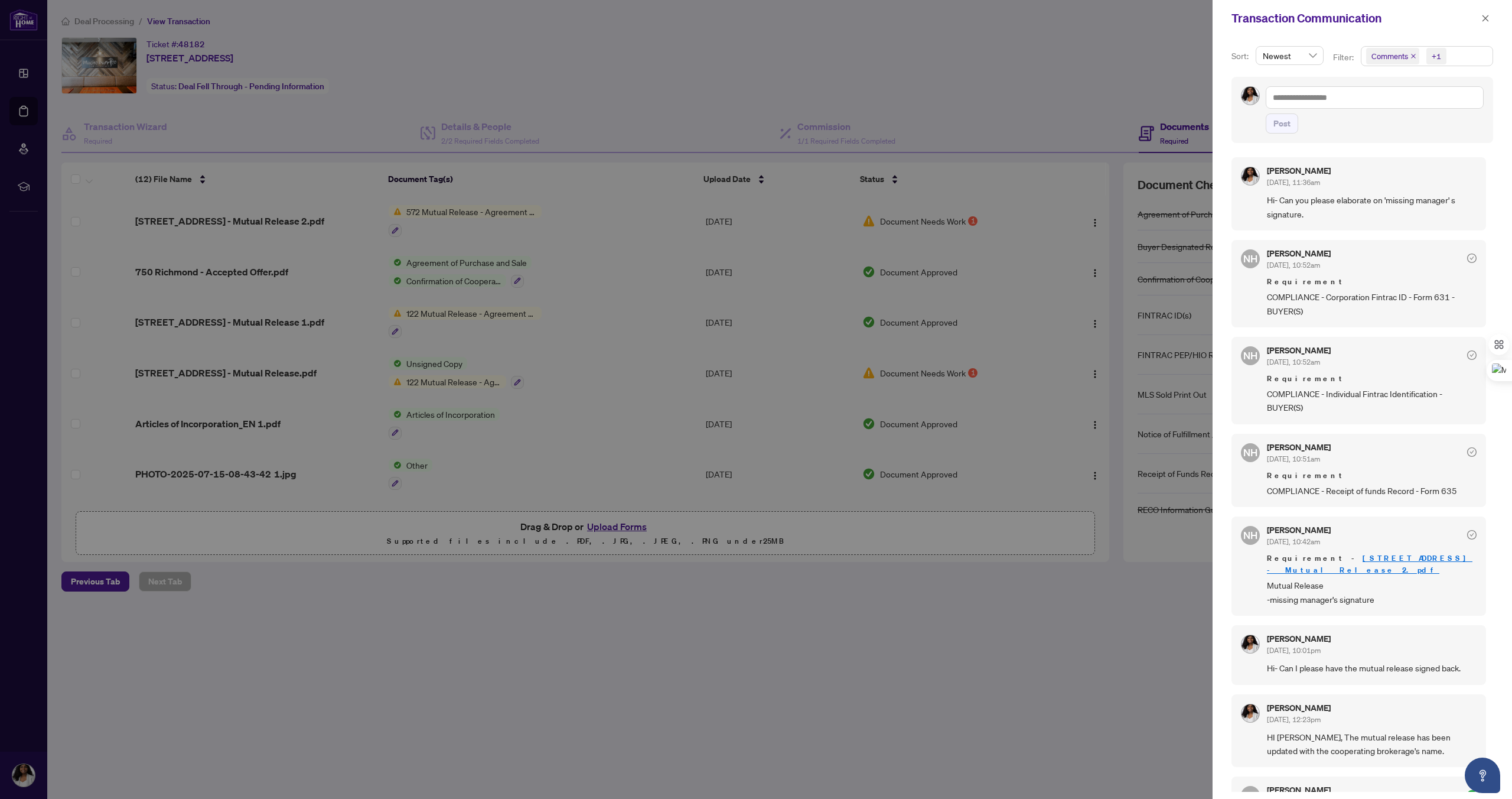
click at [1147, 42] on div at bounding box center [756, 400] width 1512 height 799
click at [1486, 21] on icon "close" at bounding box center [1485, 18] width 9 height 9
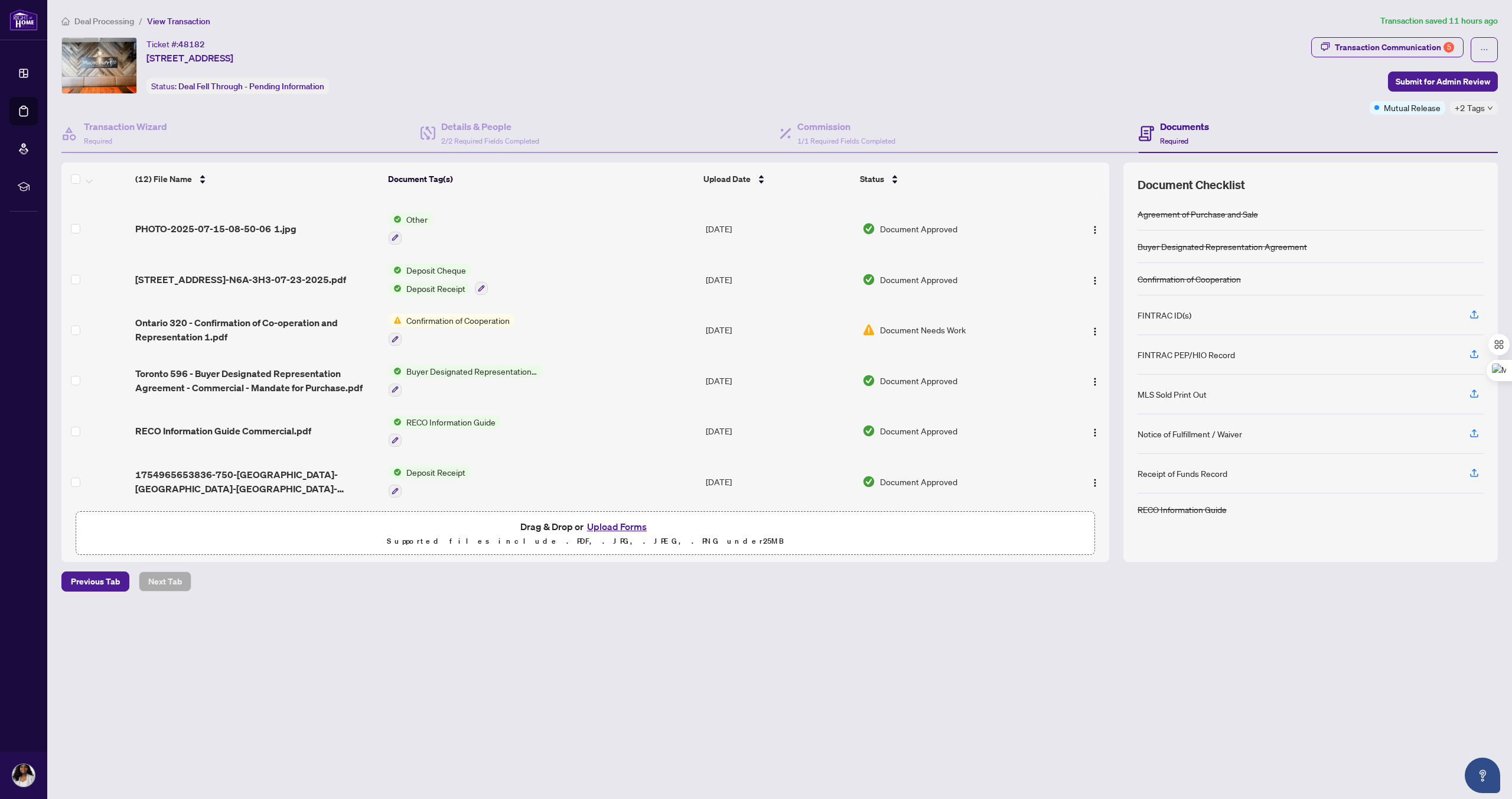
scroll to position [299, 0]
click at [214, 270] on span "[STREET_ADDRESS]-N6A-3H3-07-23-2025.pdf" at bounding box center [241, 277] width 211 height 14
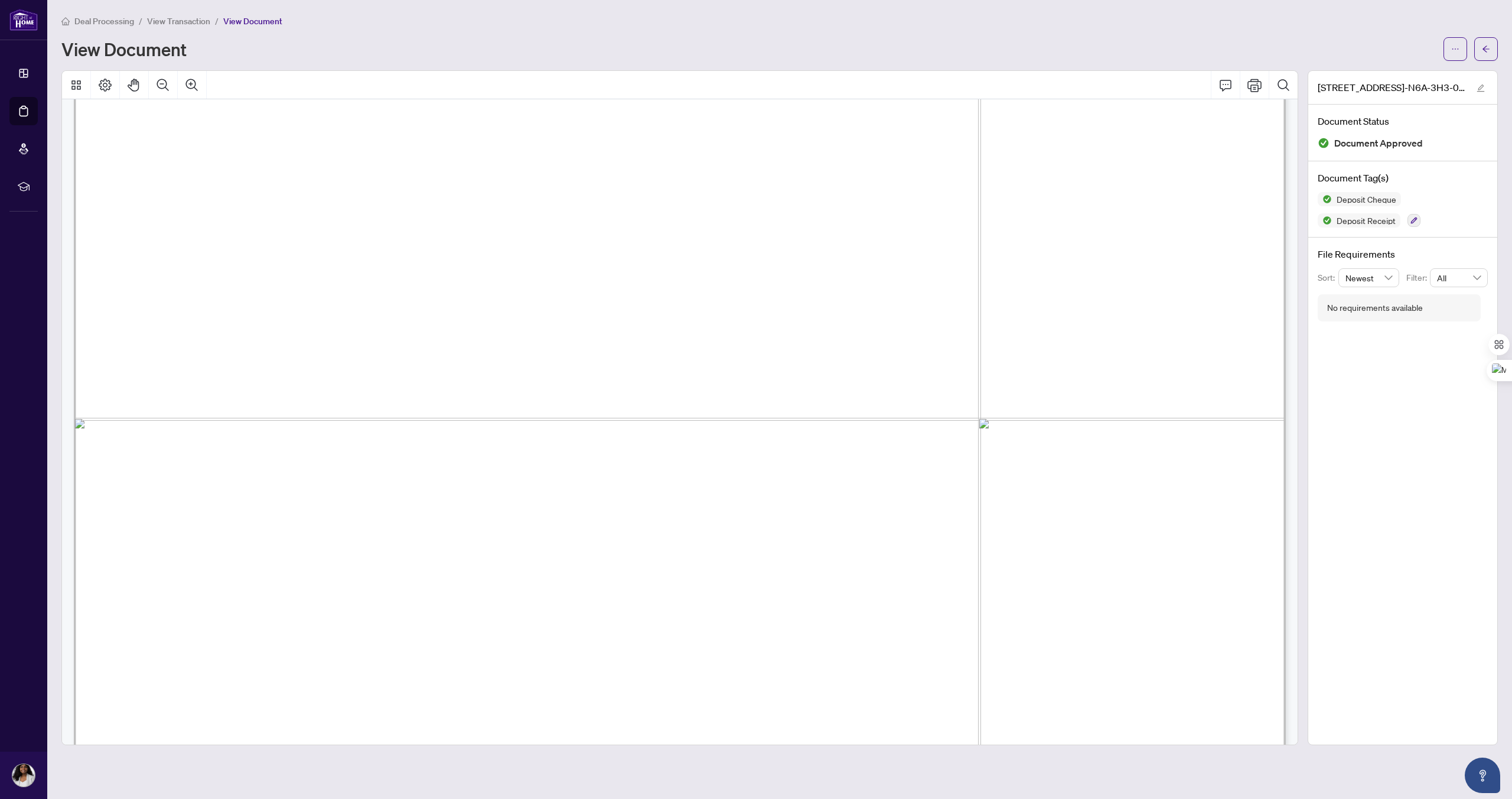
scroll to position [598, 0]
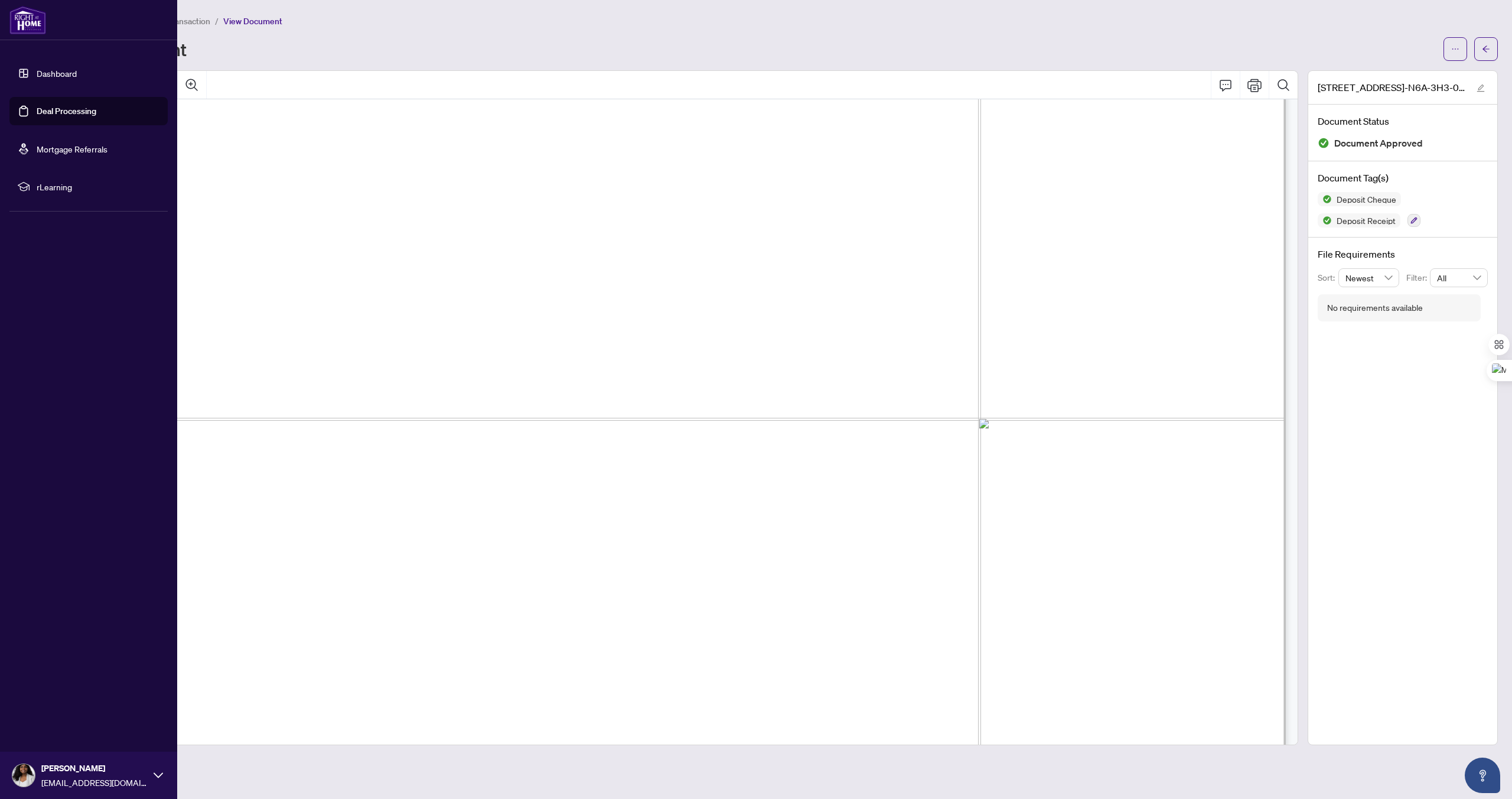
click at [49, 115] on link "Deal Processing" at bounding box center [66, 111] width 59 height 11
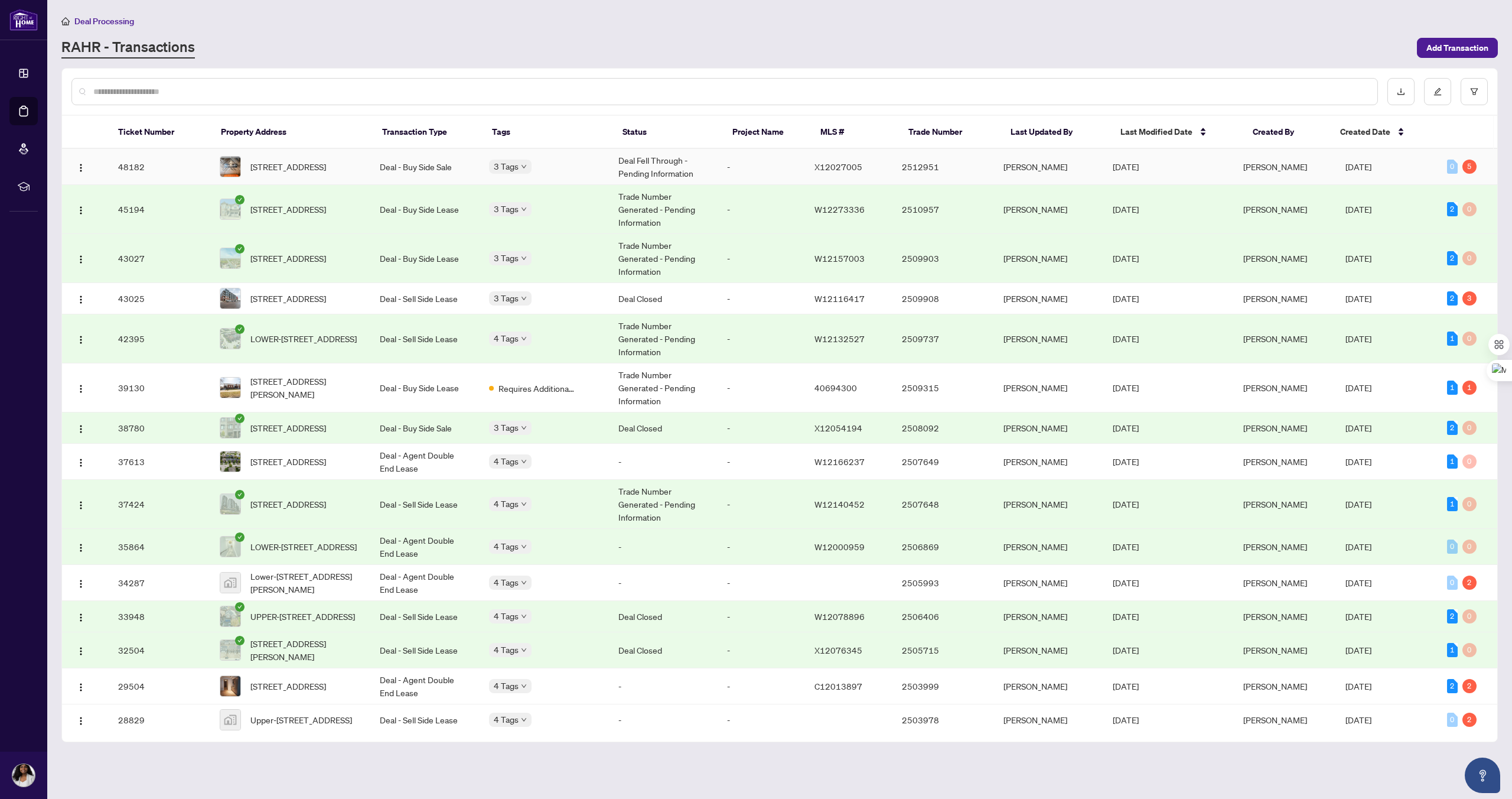
click at [127, 168] on td "48182" at bounding box center [160, 167] width 101 height 36
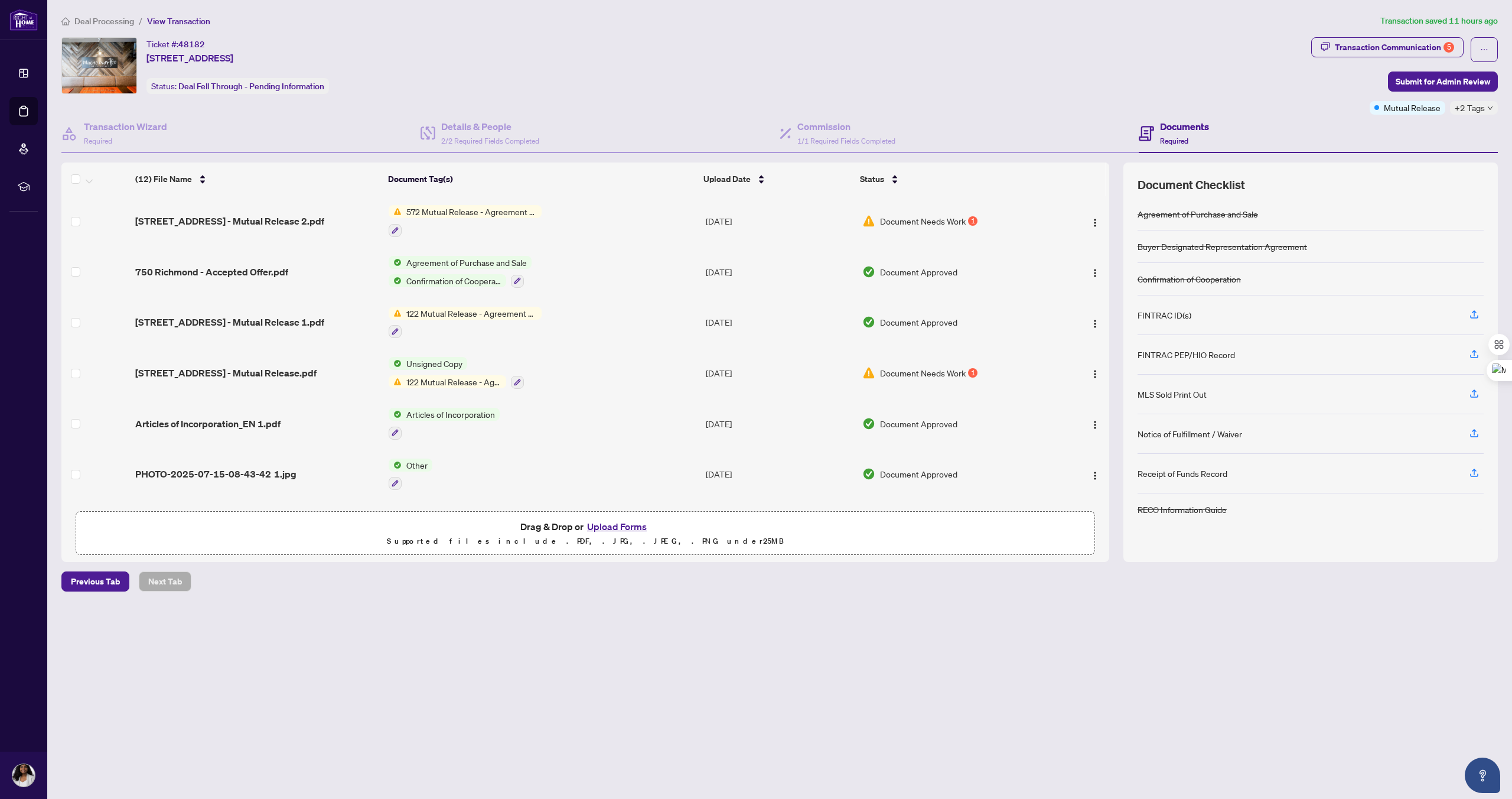
click at [618, 529] on button "Upload Forms" at bounding box center [617, 527] width 67 height 15
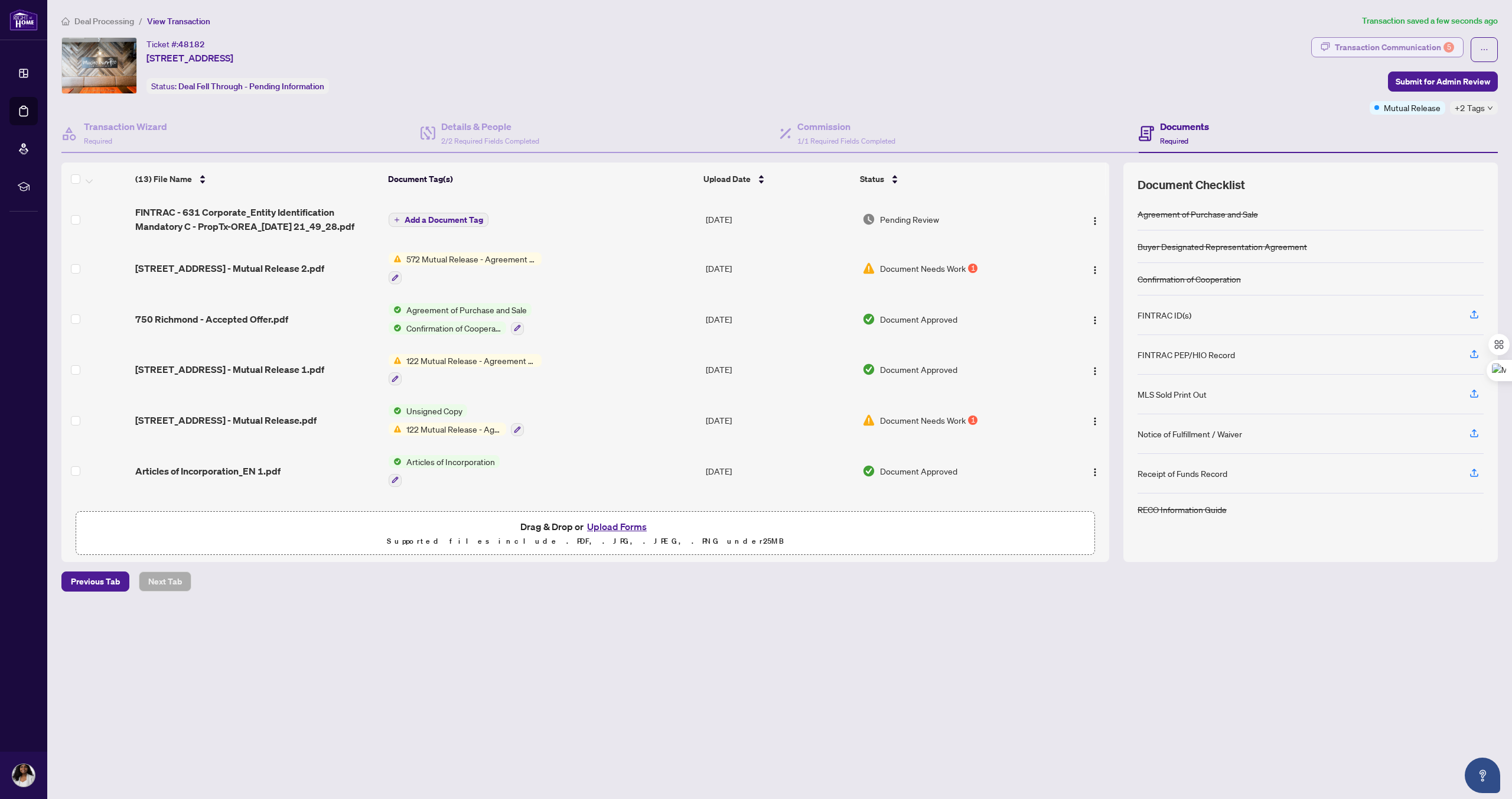
click at [1364, 49] on div "Transaction Communication 5" at bounding box center [1394, 48] width 119 height 19
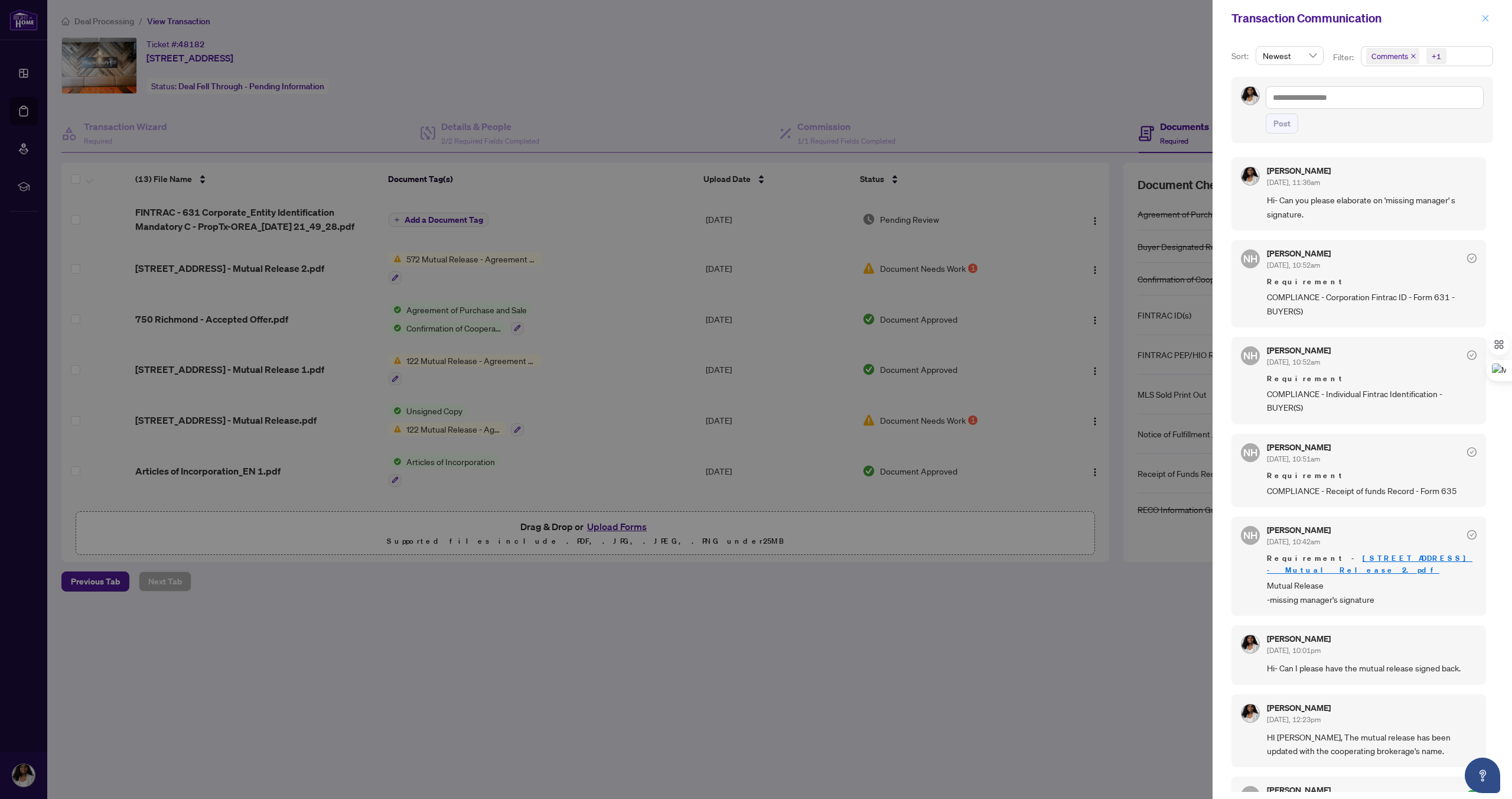
click at [1486, 21] on icon "close" at bounding box center [1485, 18] width 9 height 9
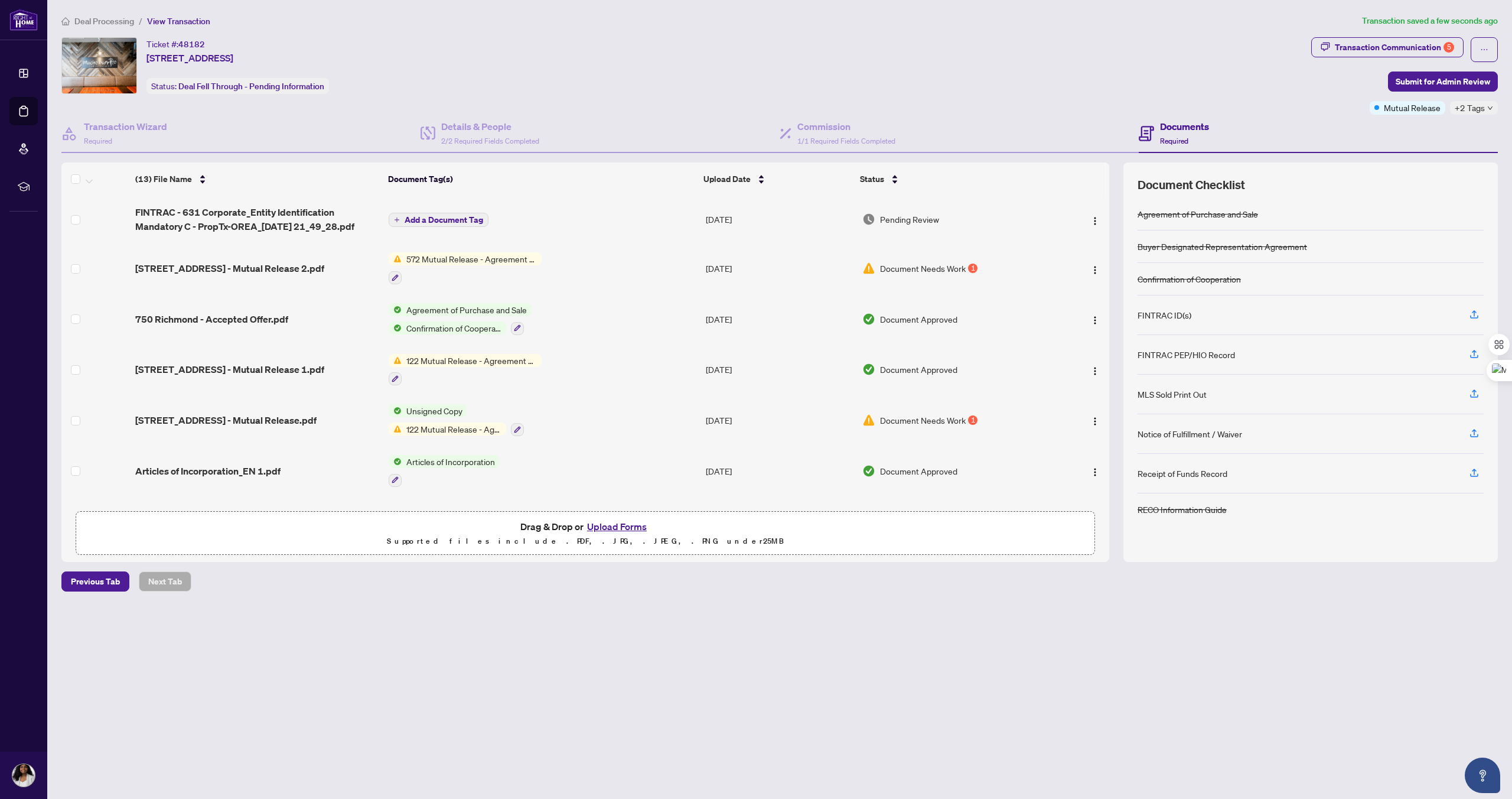
click at [415, 218] on span "Add a Document Tag" at bounding box center [443, 220] width 78 height 9
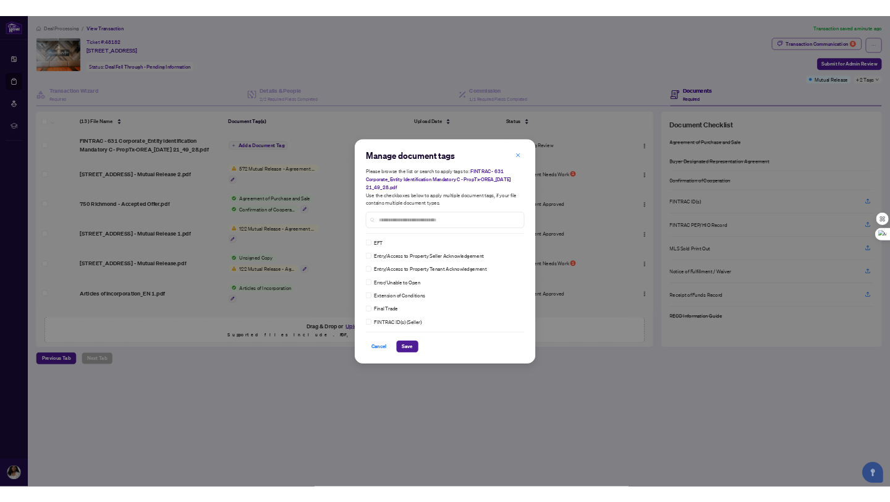
scroll to position [1353, 0]
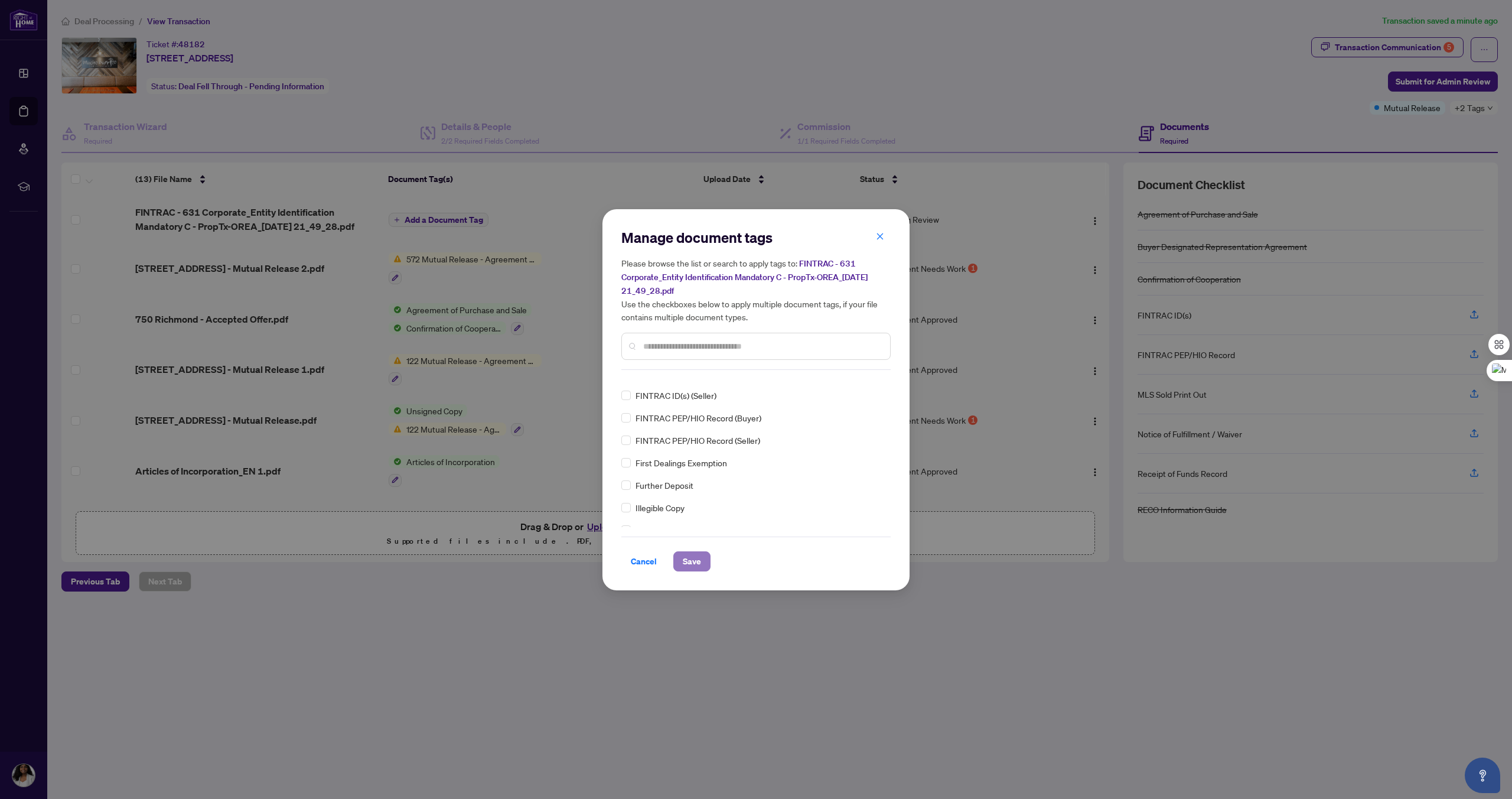
click at [696, 566] on span "Save" at bounding box center [692, 561] width 18 height 19
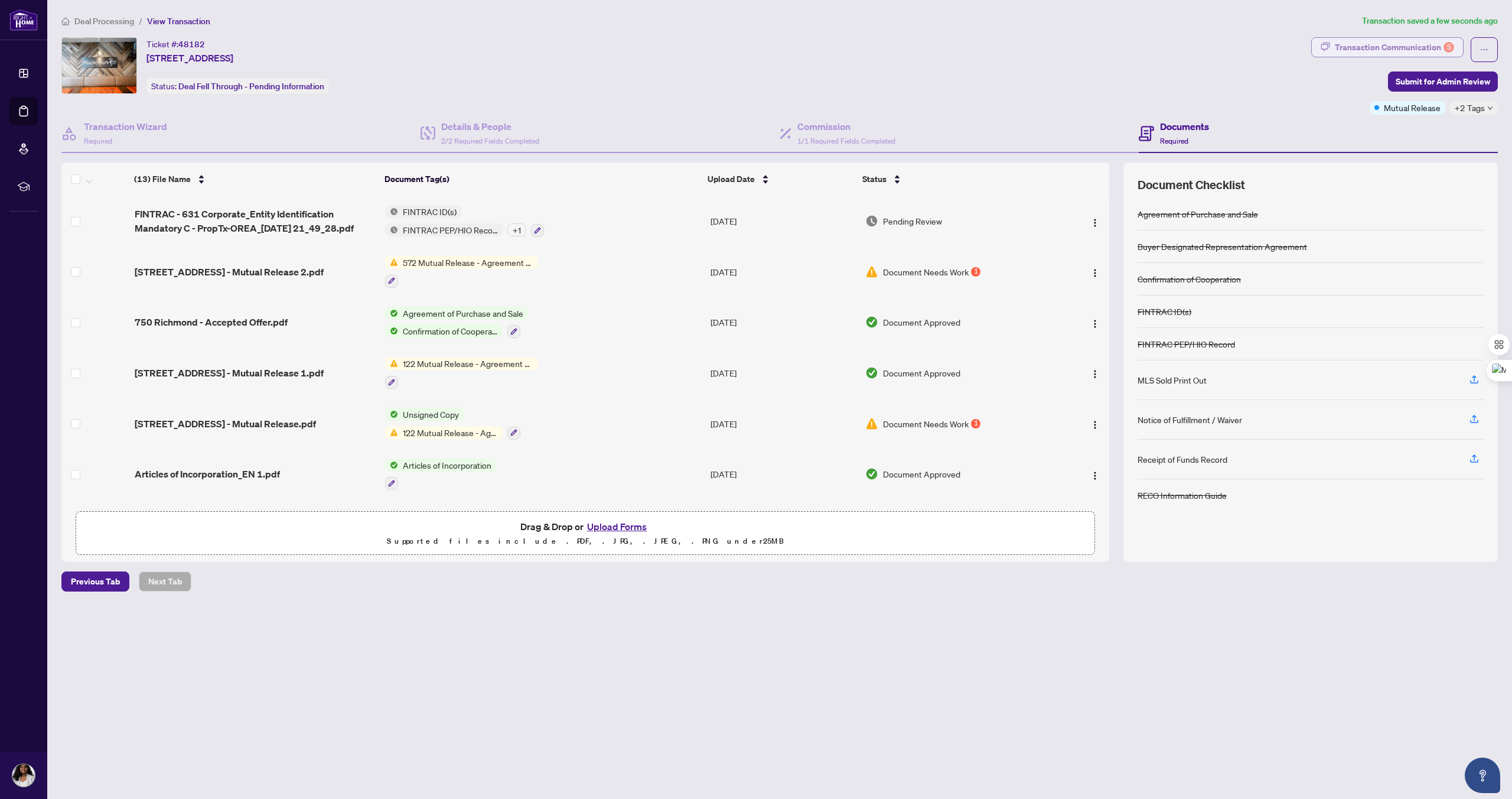
click at [1372, 49] on div "Transaction Communication 5" at bounding box center [1394, 48] width 119 height 19
